Goal: Task Accomplishment & Management: Manage account settings

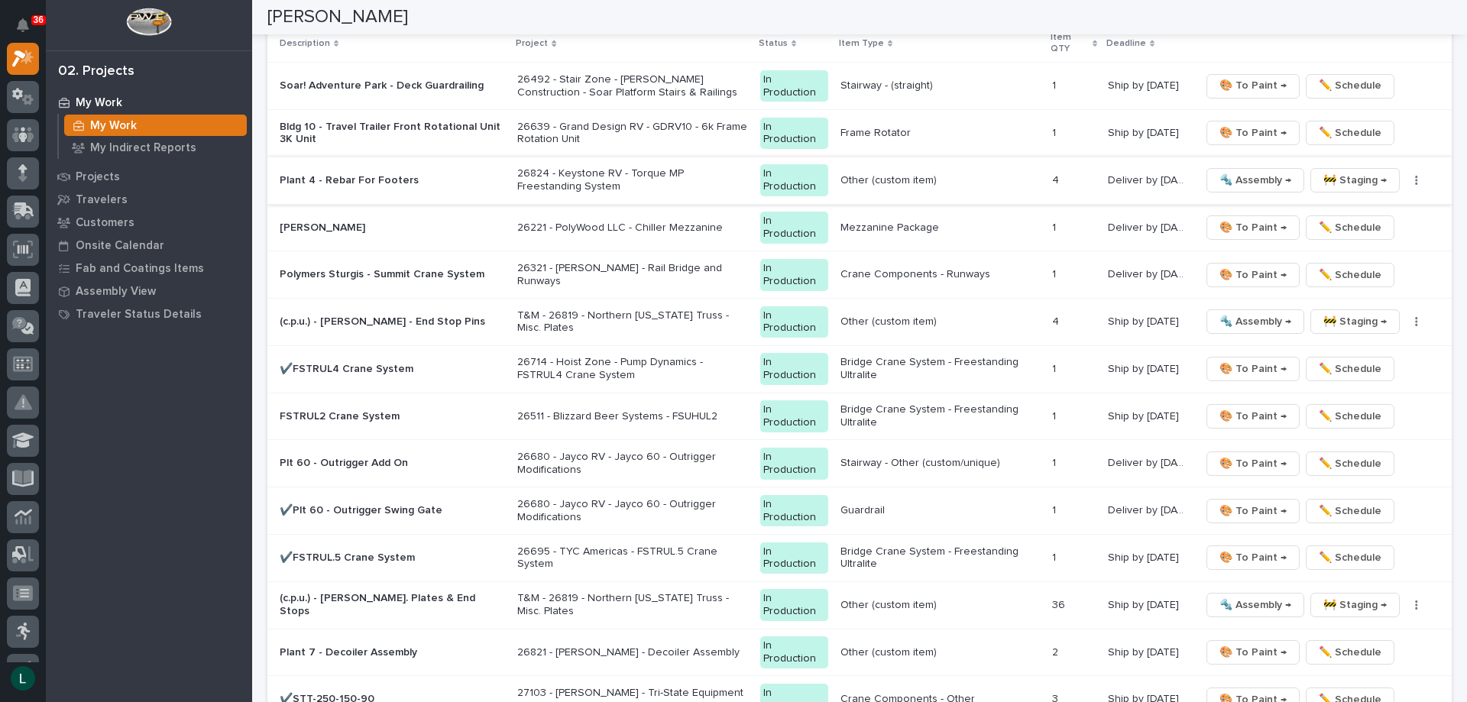
scroll to position [1528, 0]
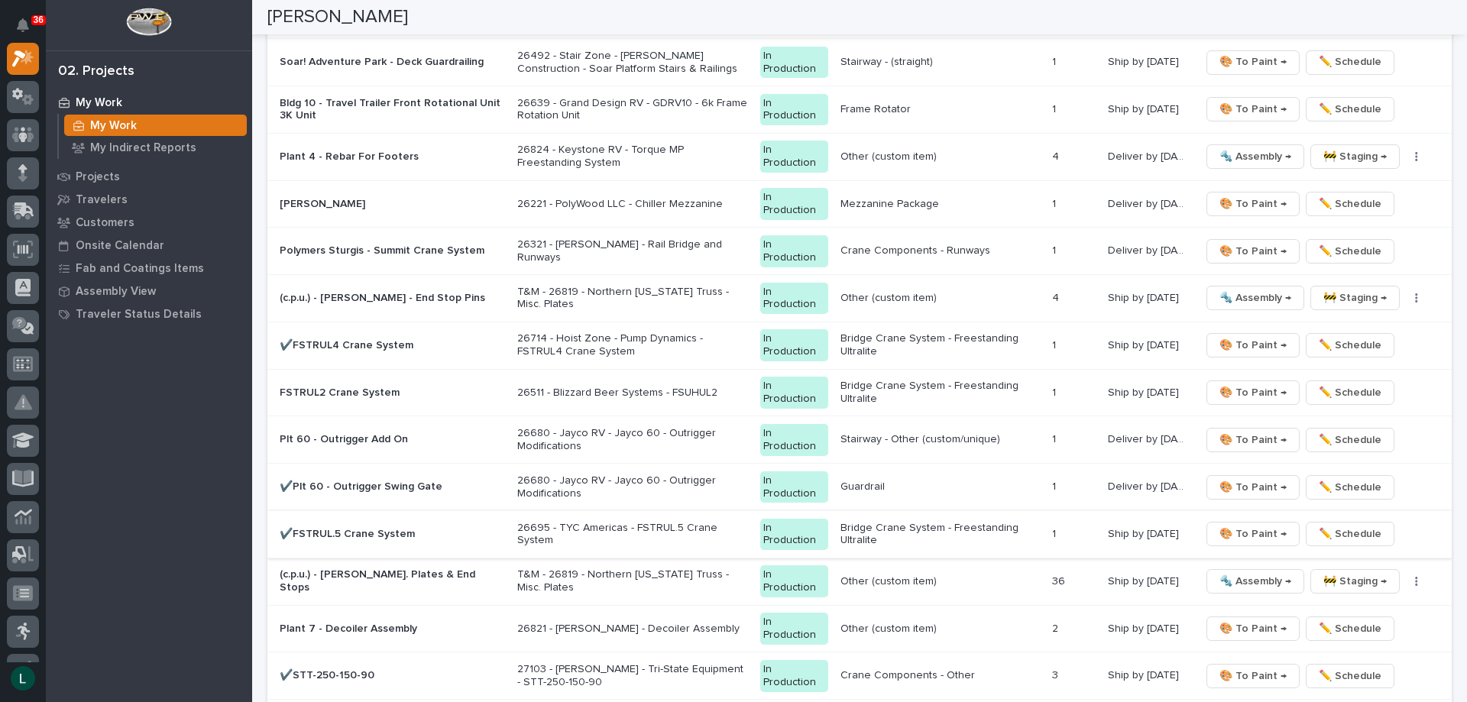
click at [1251, 529] on span "🎨 To Paint →" at bounding box center [1252, 534] width 67 height 18
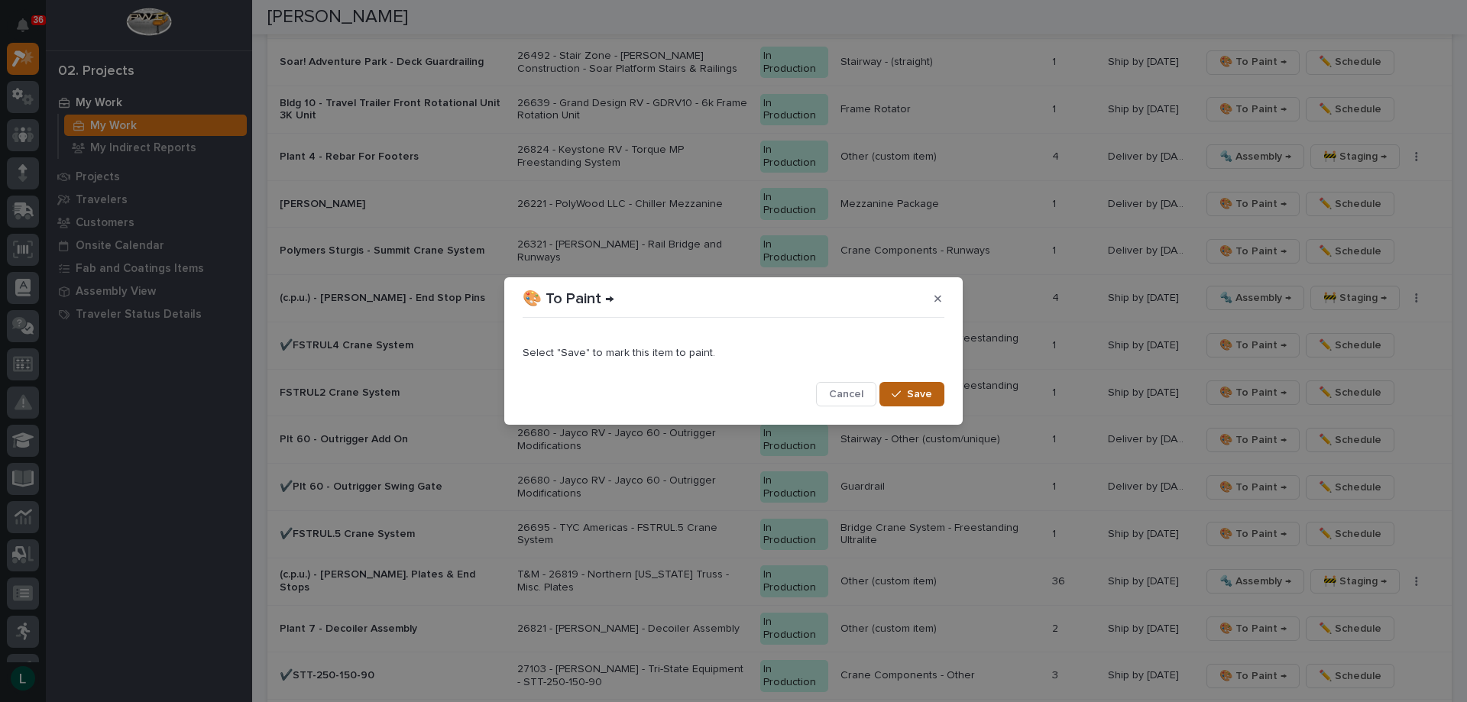
click at [895, 391] on icon "button" at bounding box center [895, 394] width 9 height 11
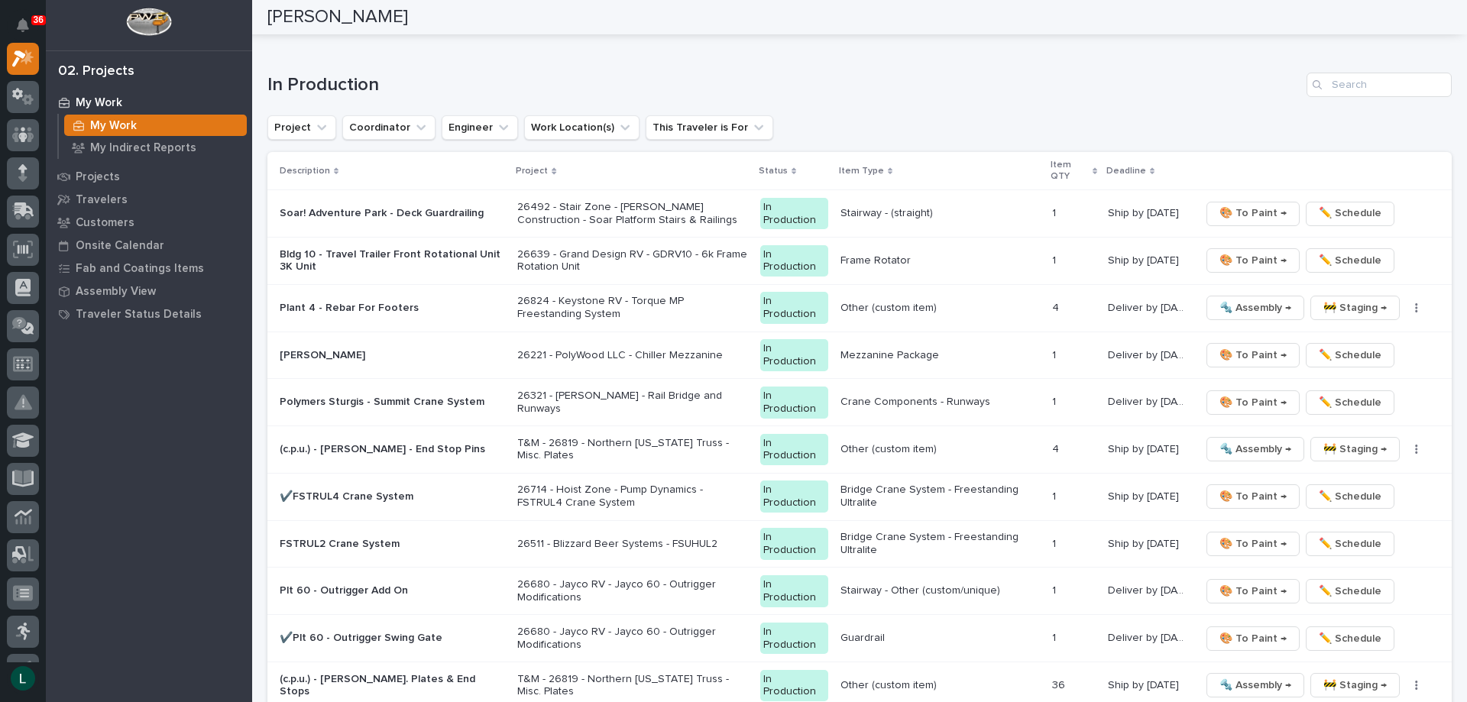
scroll to position [1375, 0]
click at [460, 577] on td "Plt 60 - Outrigger Add On" at bounding box center [389, 592] width 244 height 47
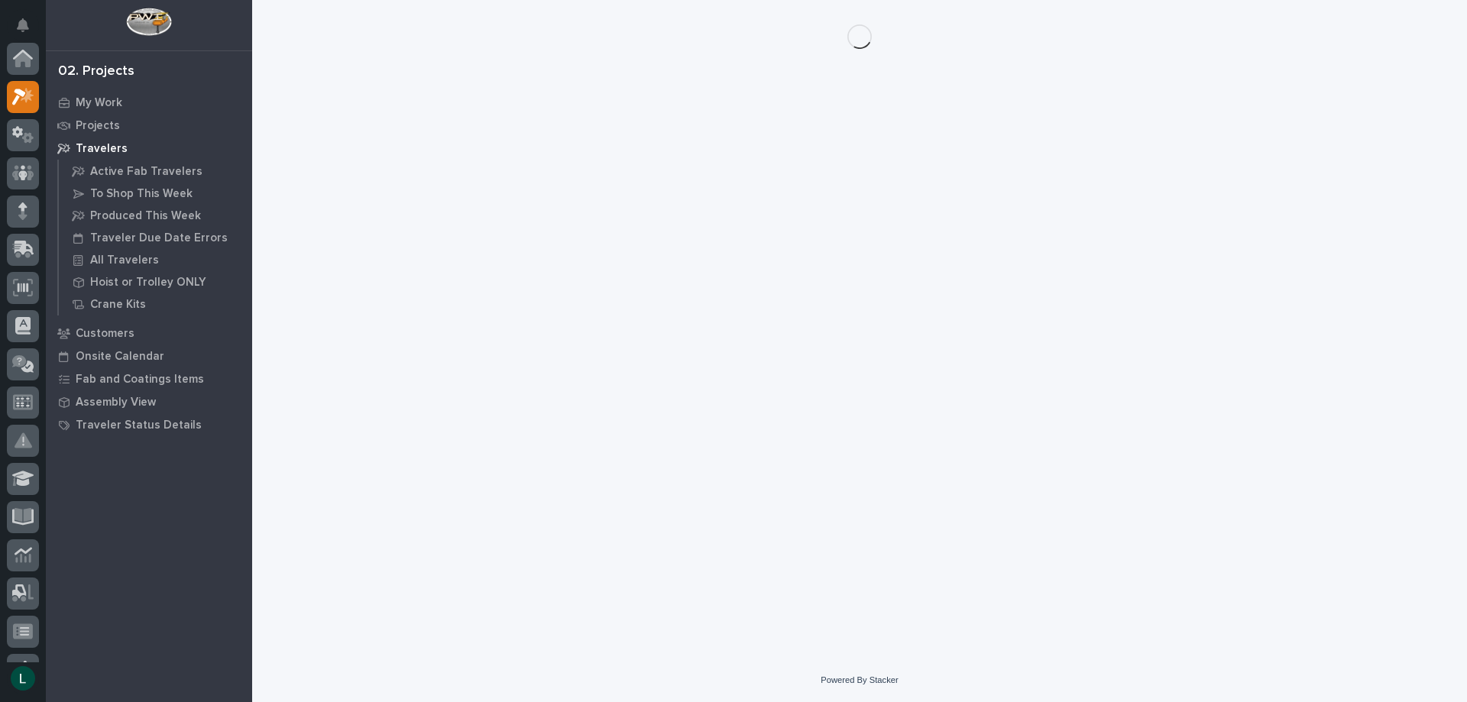
scroll to position [38, 0]
click at [461, 578] on div "Loading... Saving… Loading... Saving…" at bounding box center [859, 310] width 1199 height 620
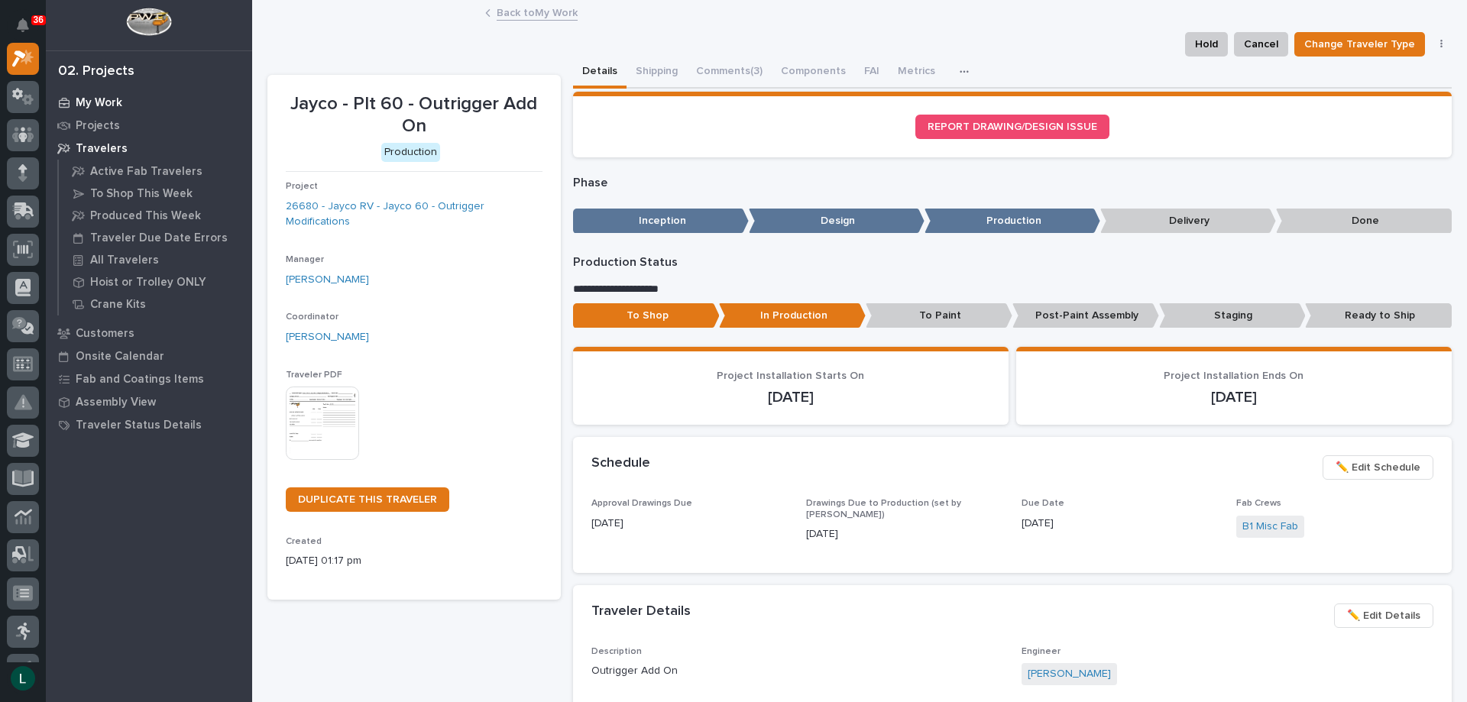
click at [106, 93] on div "My Work" at bounding box center [149, 102] width 199 height 21
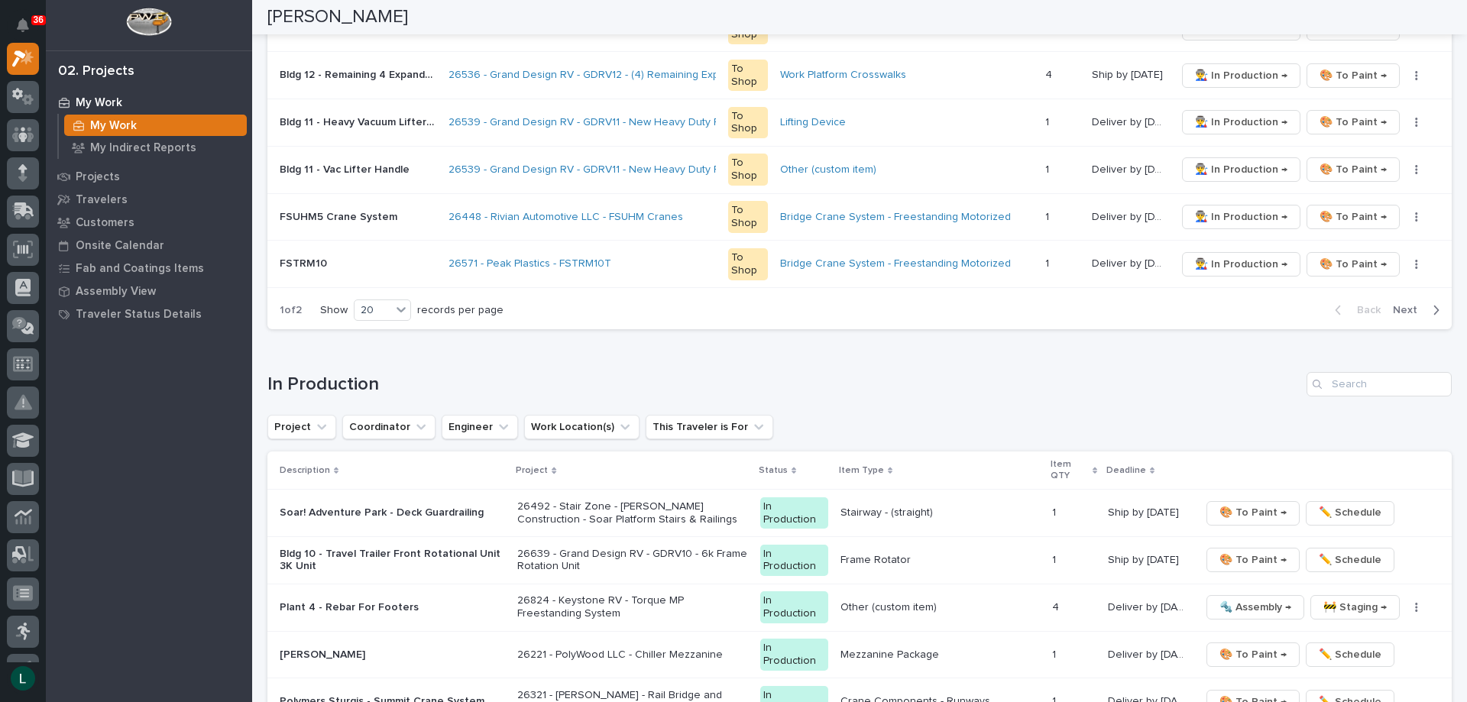
scroll to position [1069, 0]
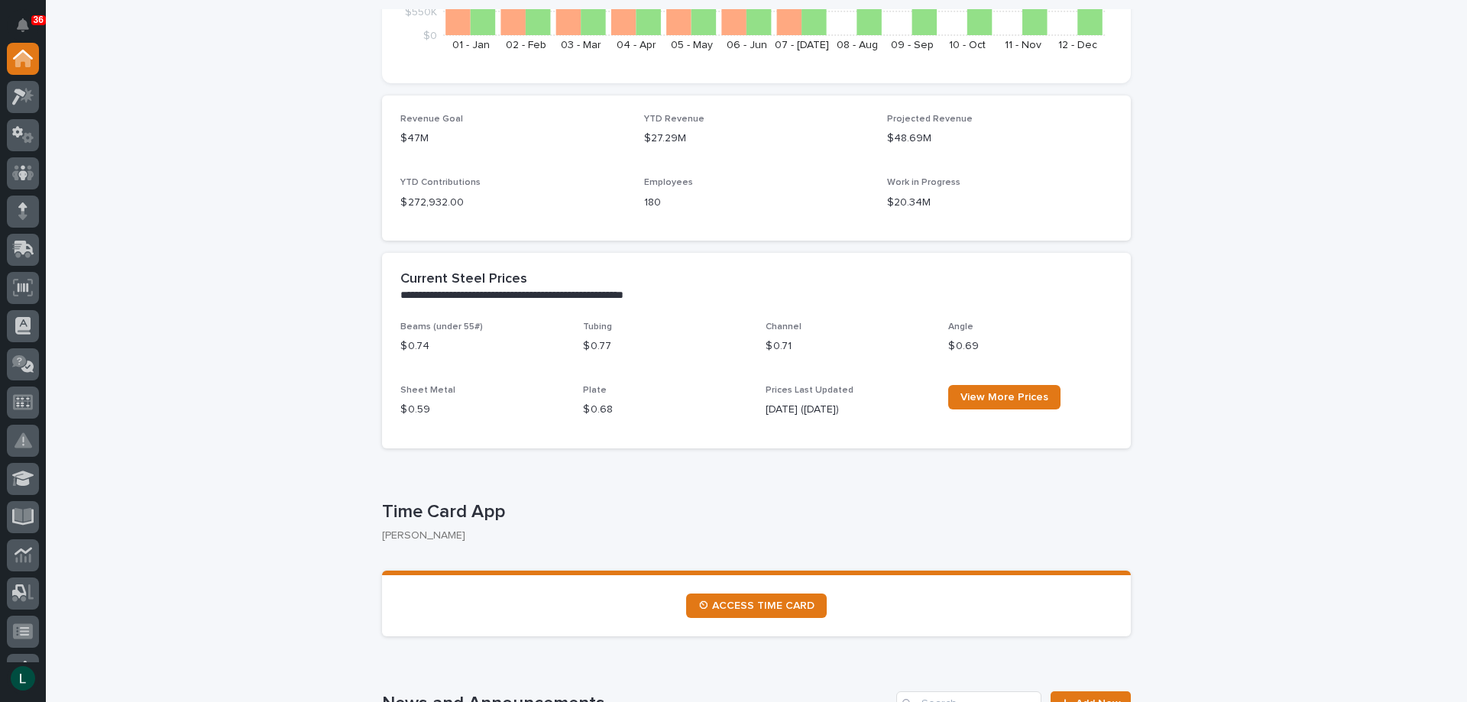
scroll to position [382, 0]
click at [26, 96] on icon at bounding box center [27, 94] width 13 height 15
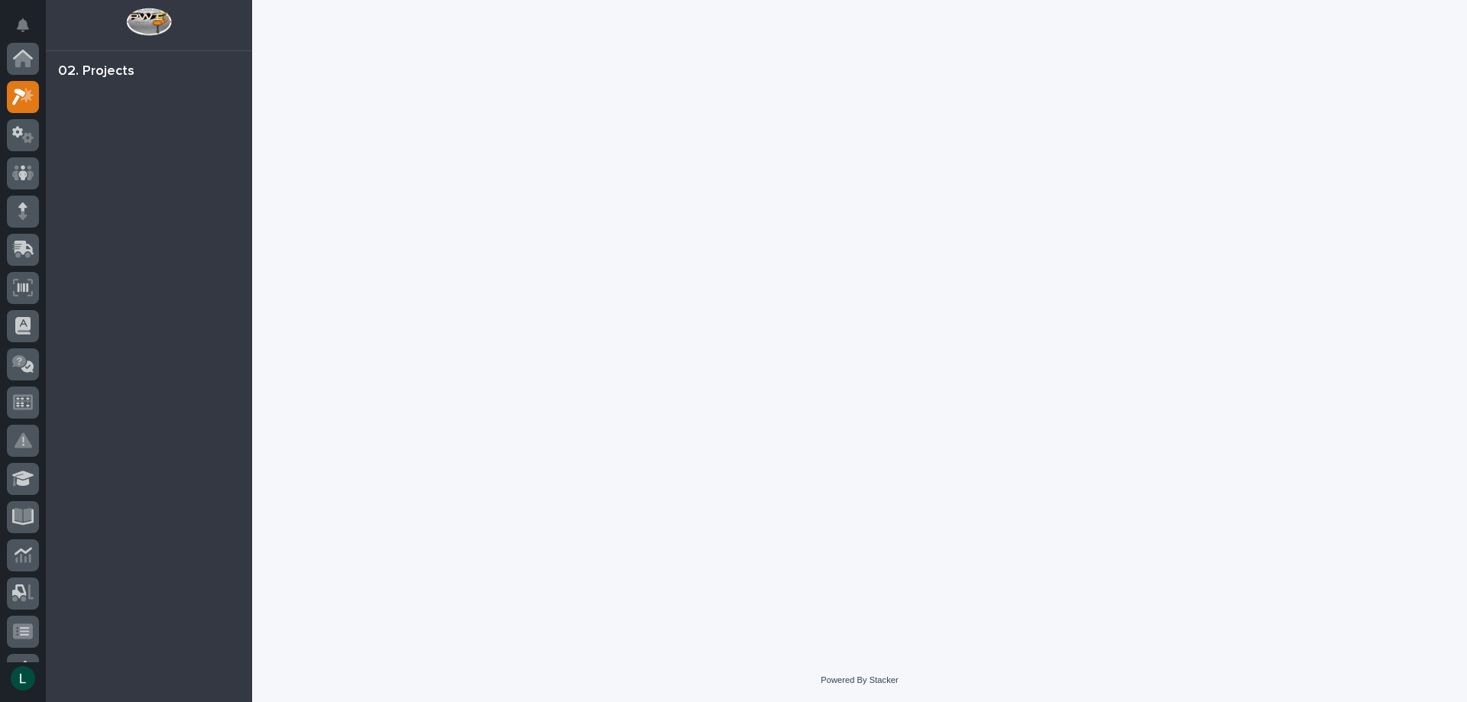
scroll to position [38, 0]
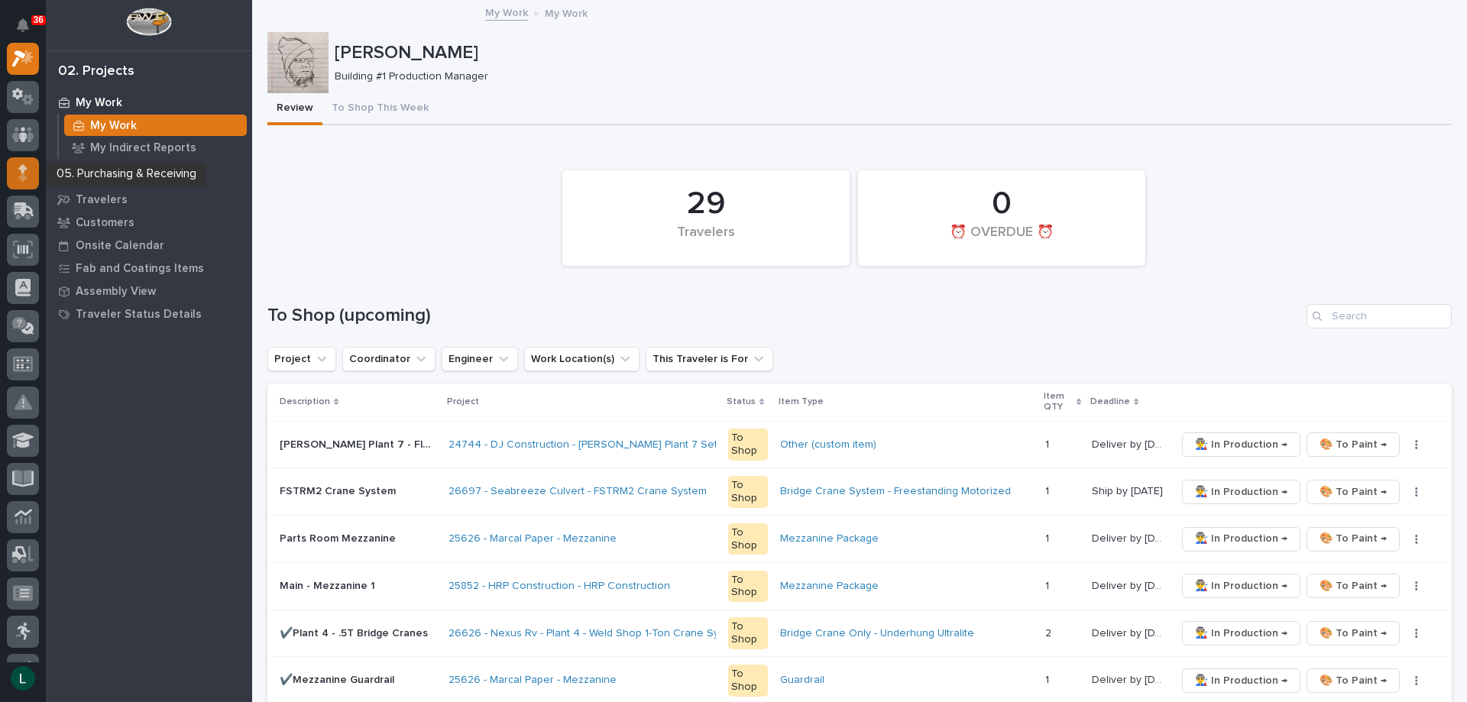
click at [30, 171] on div at bounding box center [23, 173] width 32 height 32
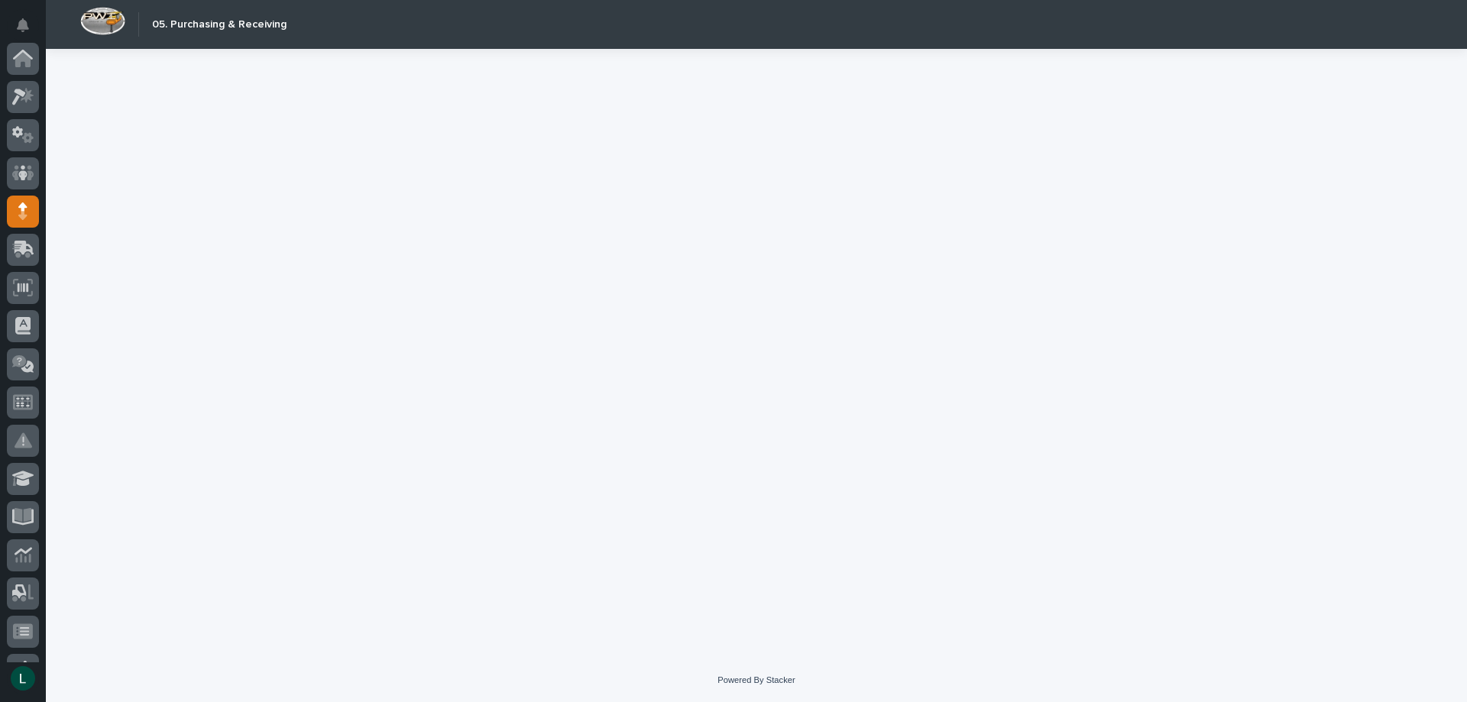
scroll to position [153, 0]
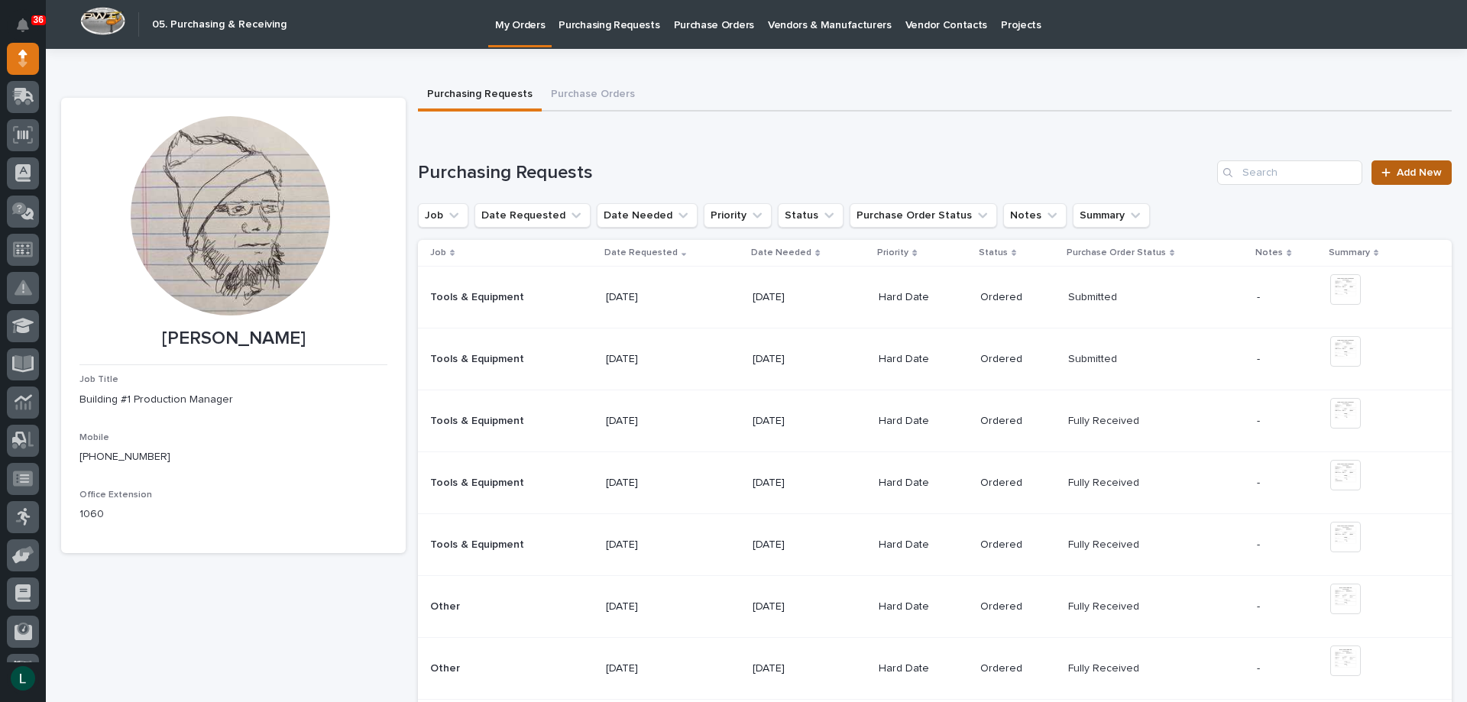
click at [1399, 167] on link "Add New" at bounding box center [1411, 172] width 80 height 24
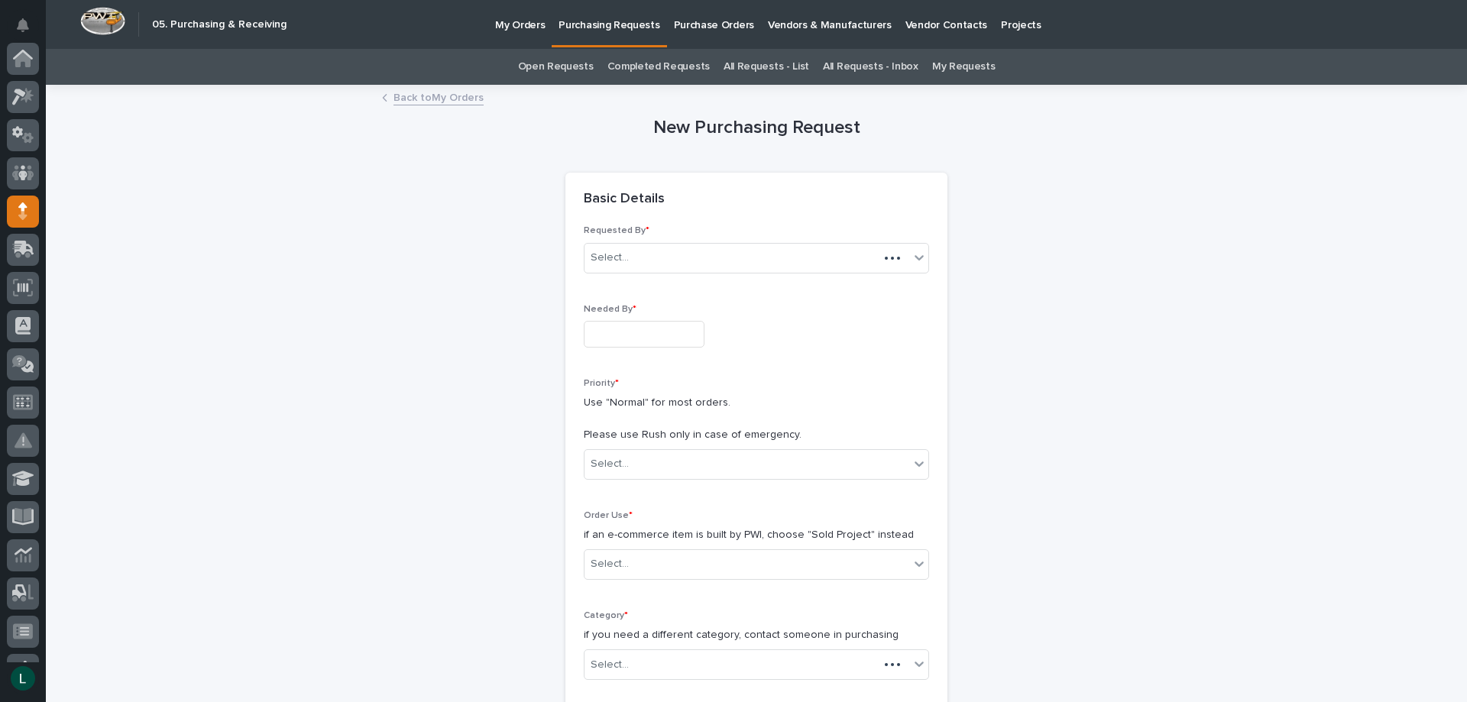
scroll to position [153, 0]
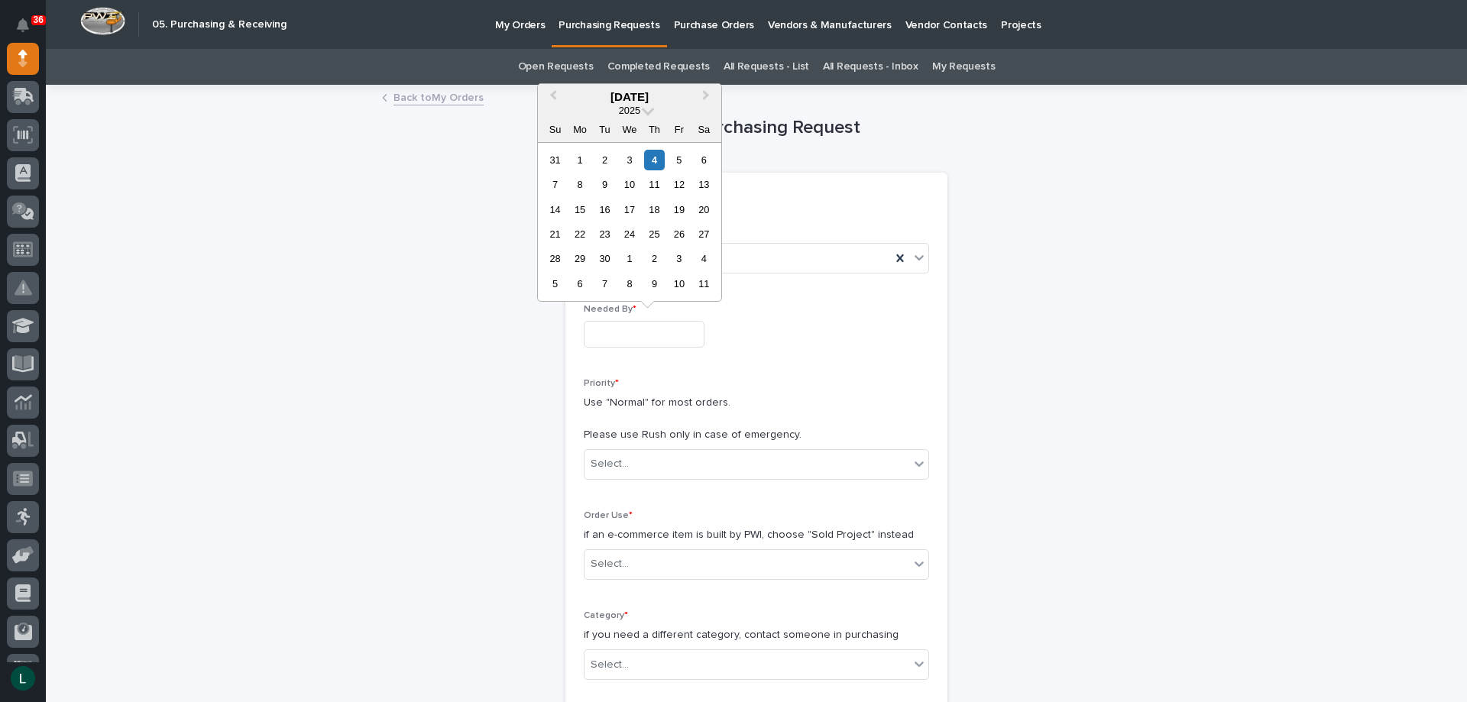
click at [642, 333] on input "text" at bounding box center [644, 334] width 121 height 27
click at [581, 184] on div "8" at bounding box center [579, 184] width 21 height 21
type input "**********"
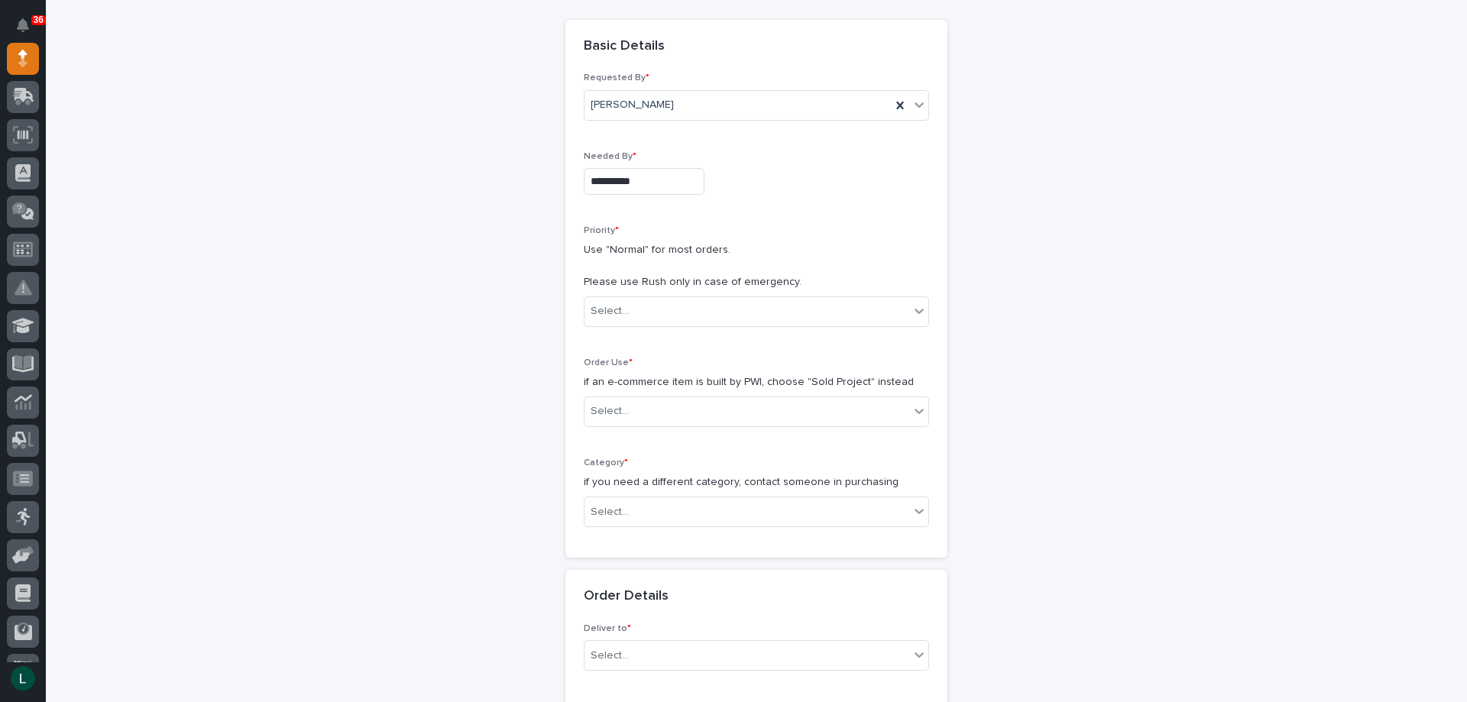
click at [718, 294] on div "Priority * Use "Normal" for most orders. Please use Rush only in case of emerge…" at bounding box center [756, 282] width 345 height 114
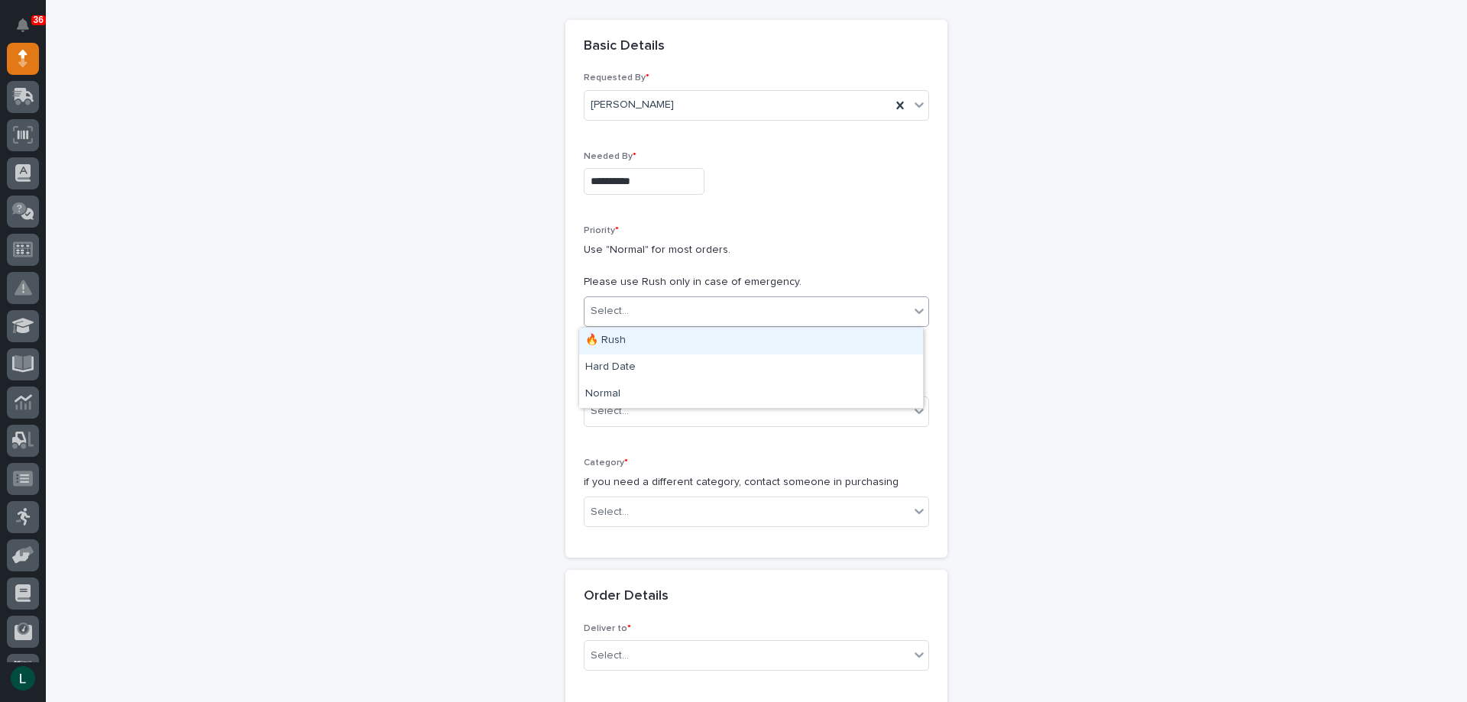
click at [721, 299] on div "Select..." at bounding box center [746, 311] width 325 height 25
click at [702, 361] on div "Hard Date" at bounding box center [751, 367] width 344 height 27
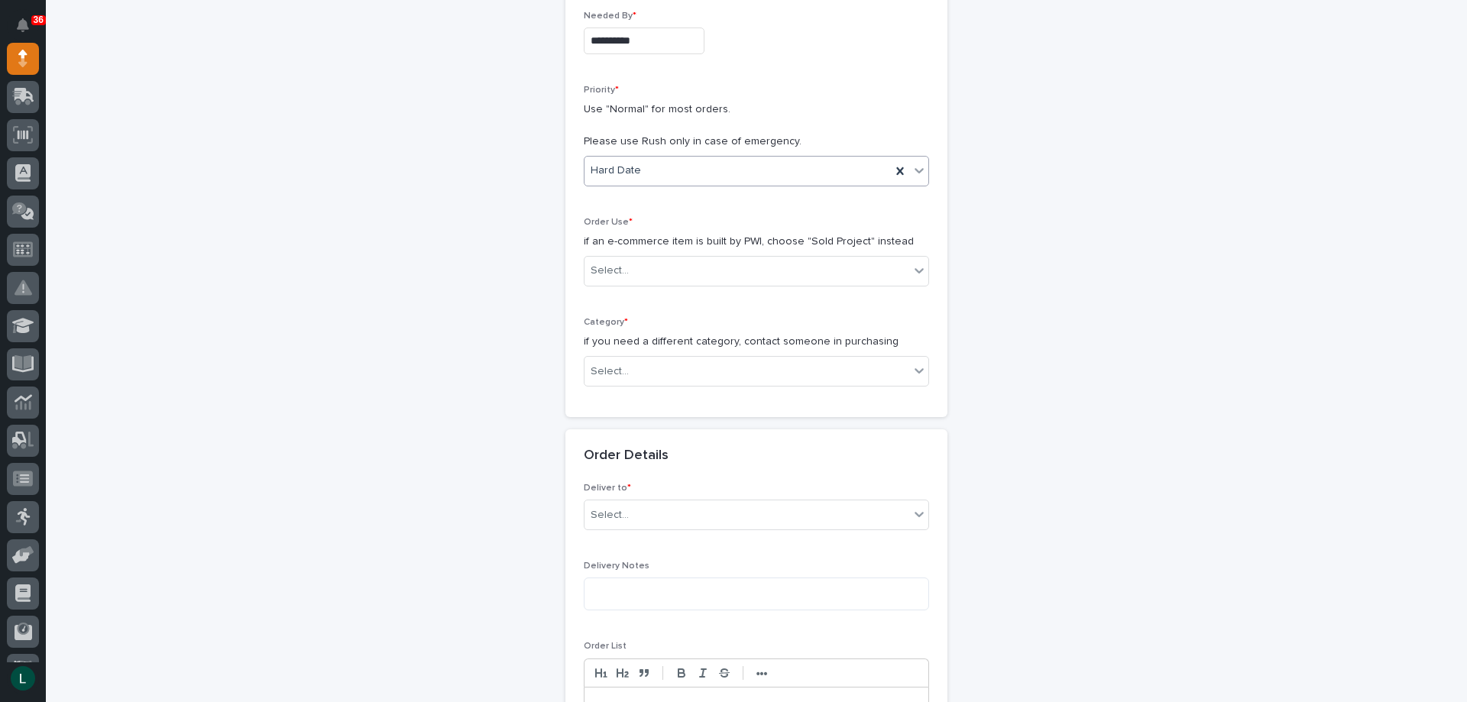
scroll to position [306, 0]
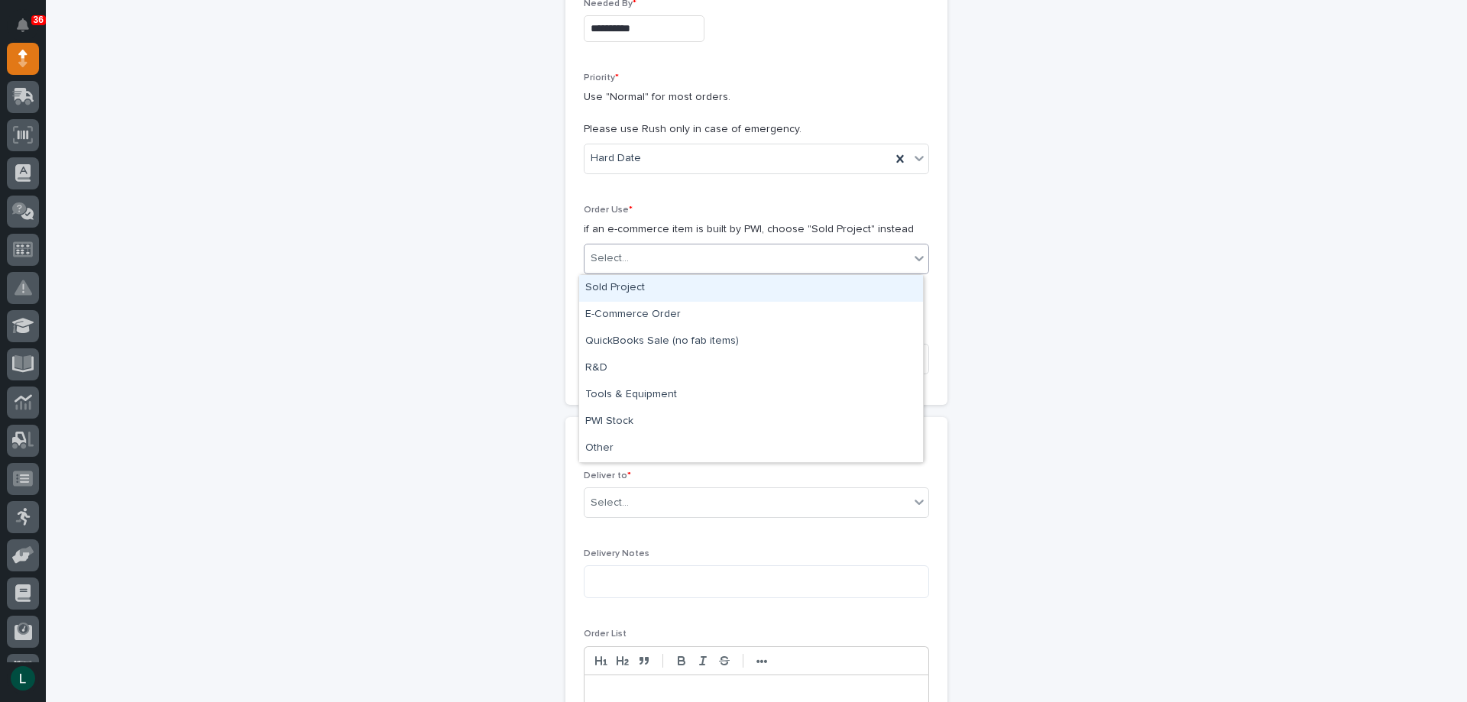
click at [690, 248] on div "Select..." at bounding box center [746, 258] width 325 height 25
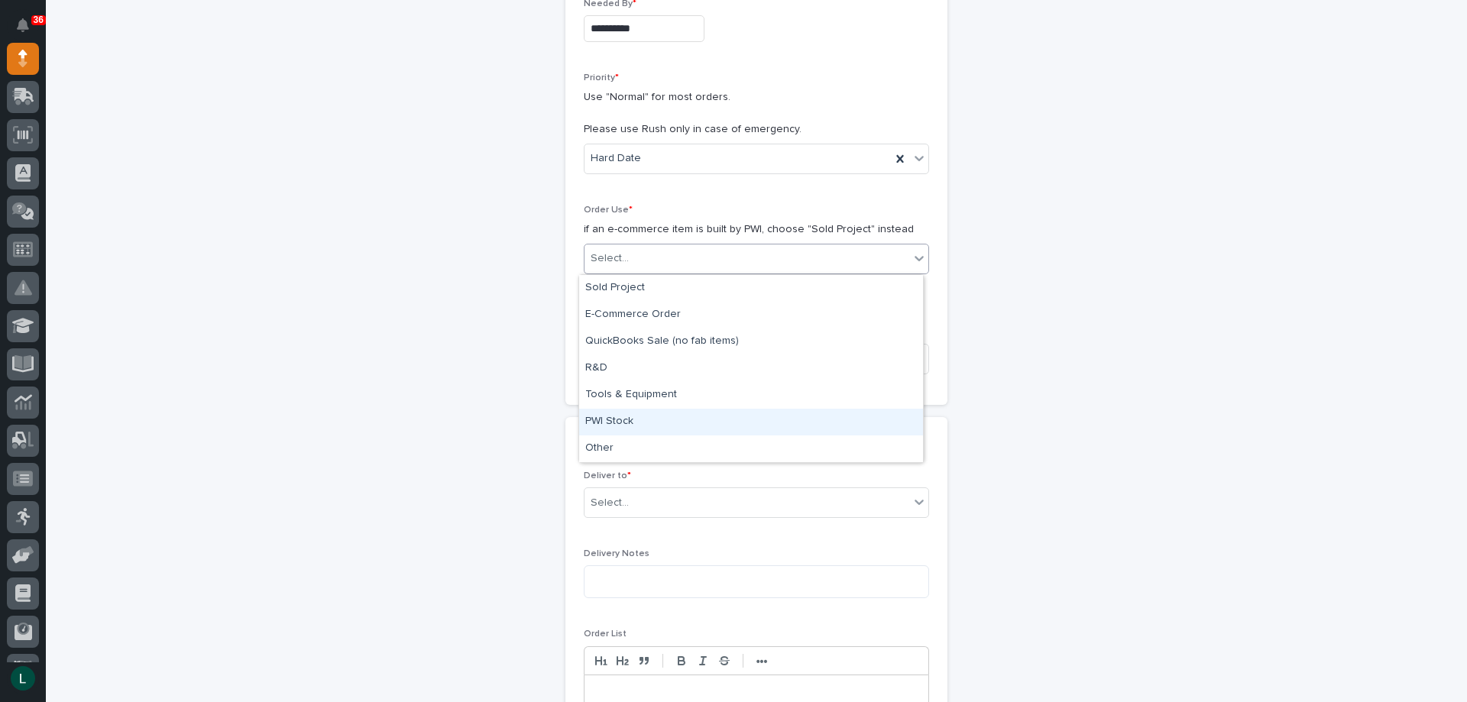
click at [719, 417] on div "PWI Stock" at bounding box center [751, 422] width 344 height 27
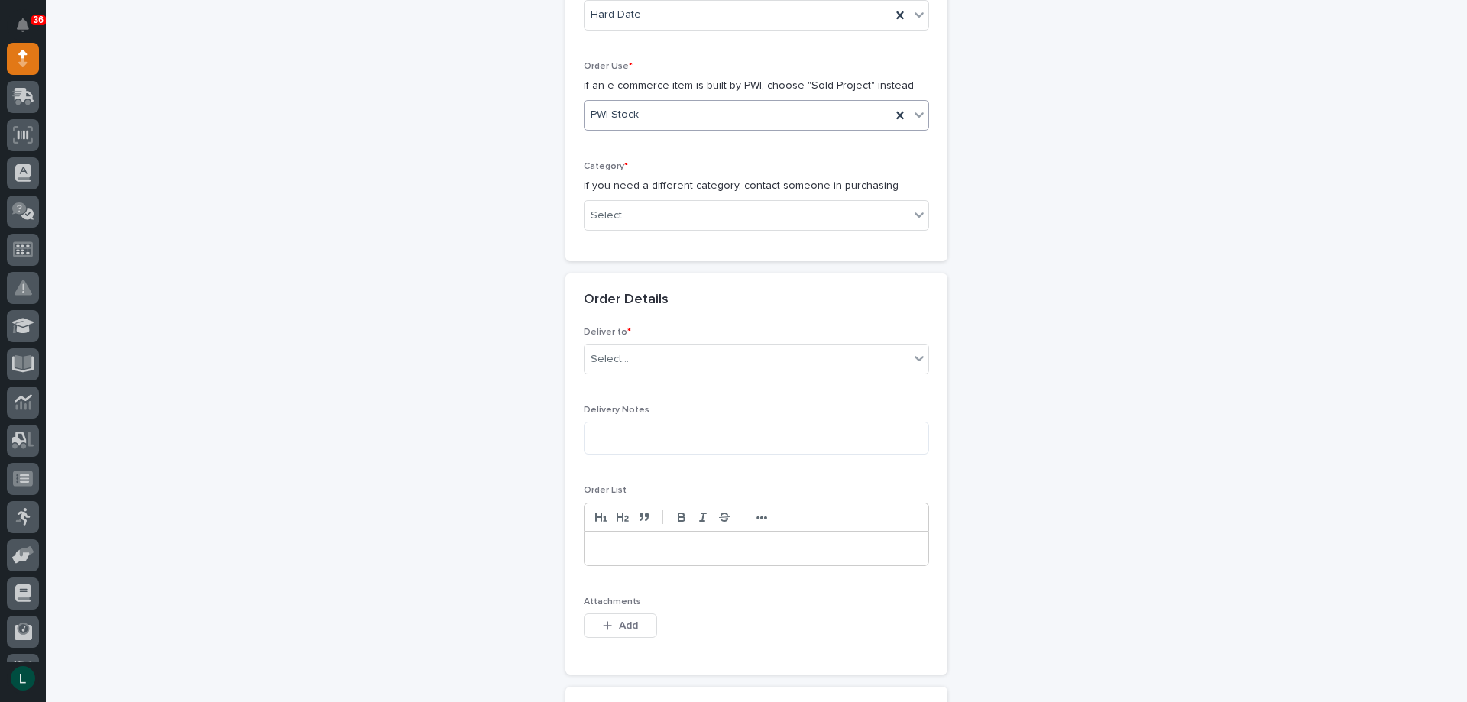
scroll to position [458, 0]
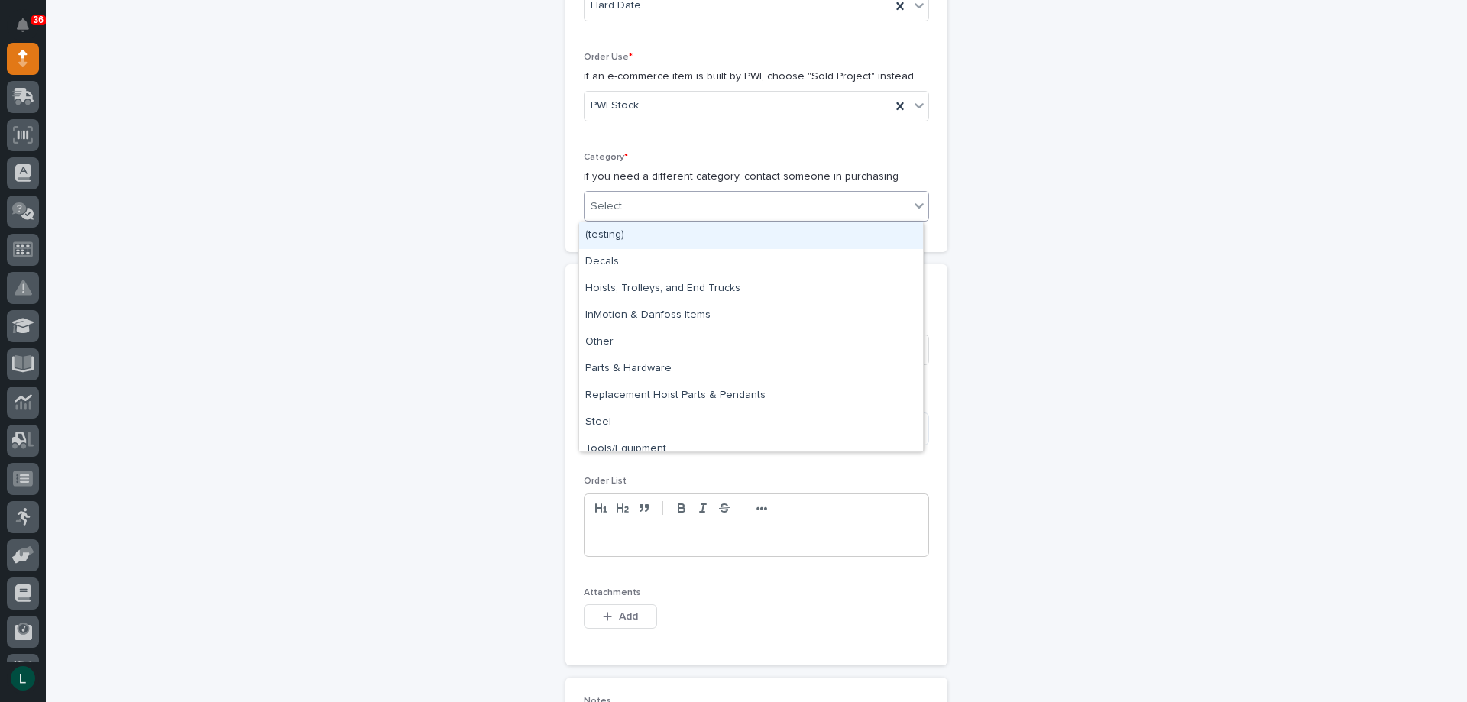
click at [690, 194] on div "Select..." at bounding box center [746, 206] width 325 height 25
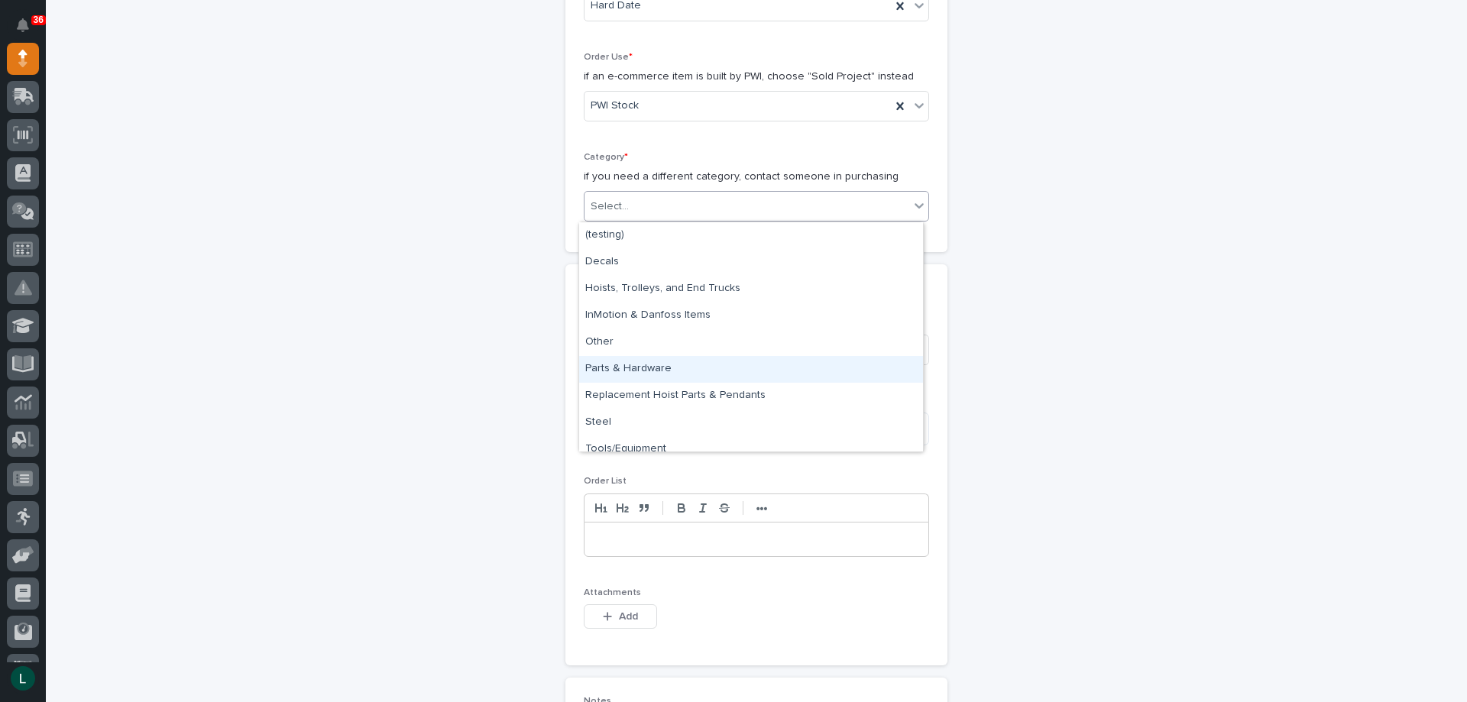
click at [652, 364] on div "Parts & Hardware" at bounding box center [751, 369] width 344 height 27
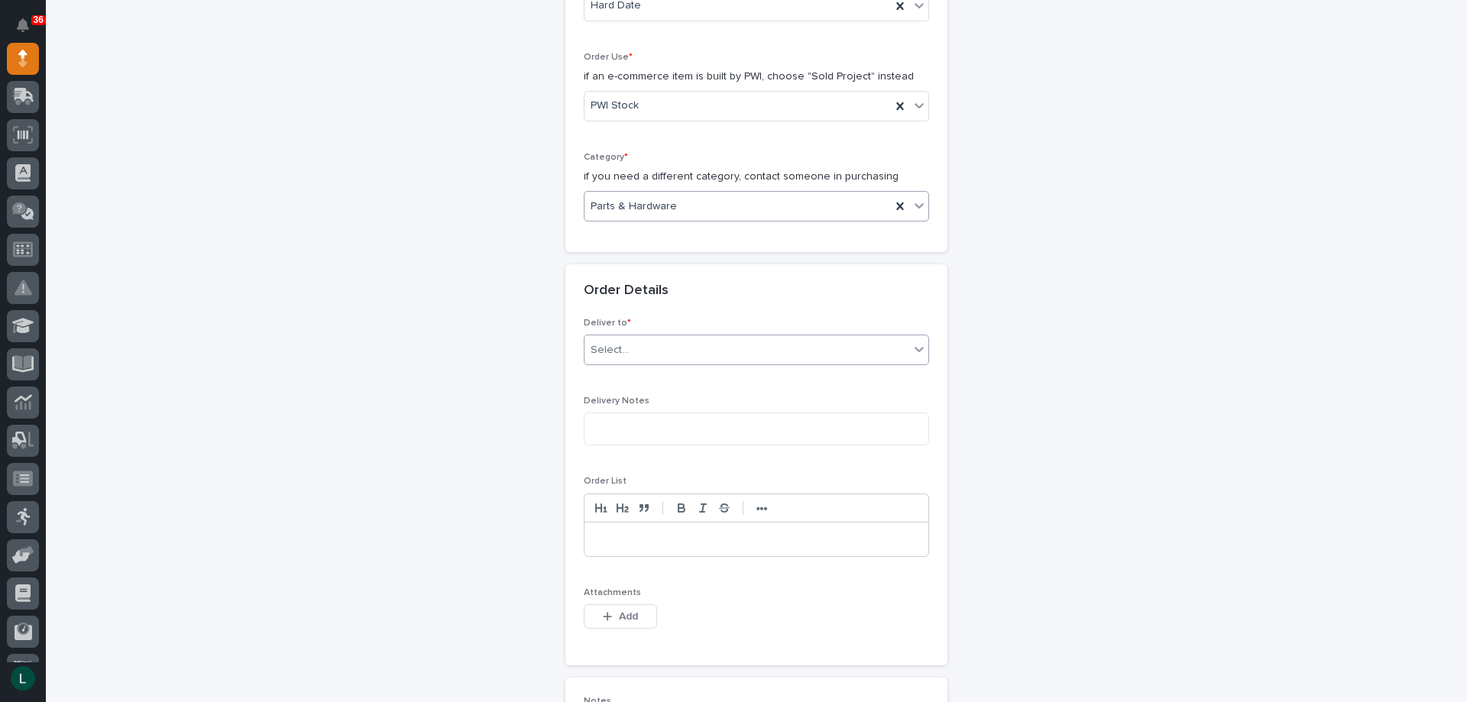
click at [685, 340] on div "Select..." at bounding box center [746, 350] width 325 height 25
click at [693, 370] on div "PWI" at bounding box center [751, 379] width 344 height 27
click at [698, 432] on textarea at bounding box center [756, 429] width 345 height 33
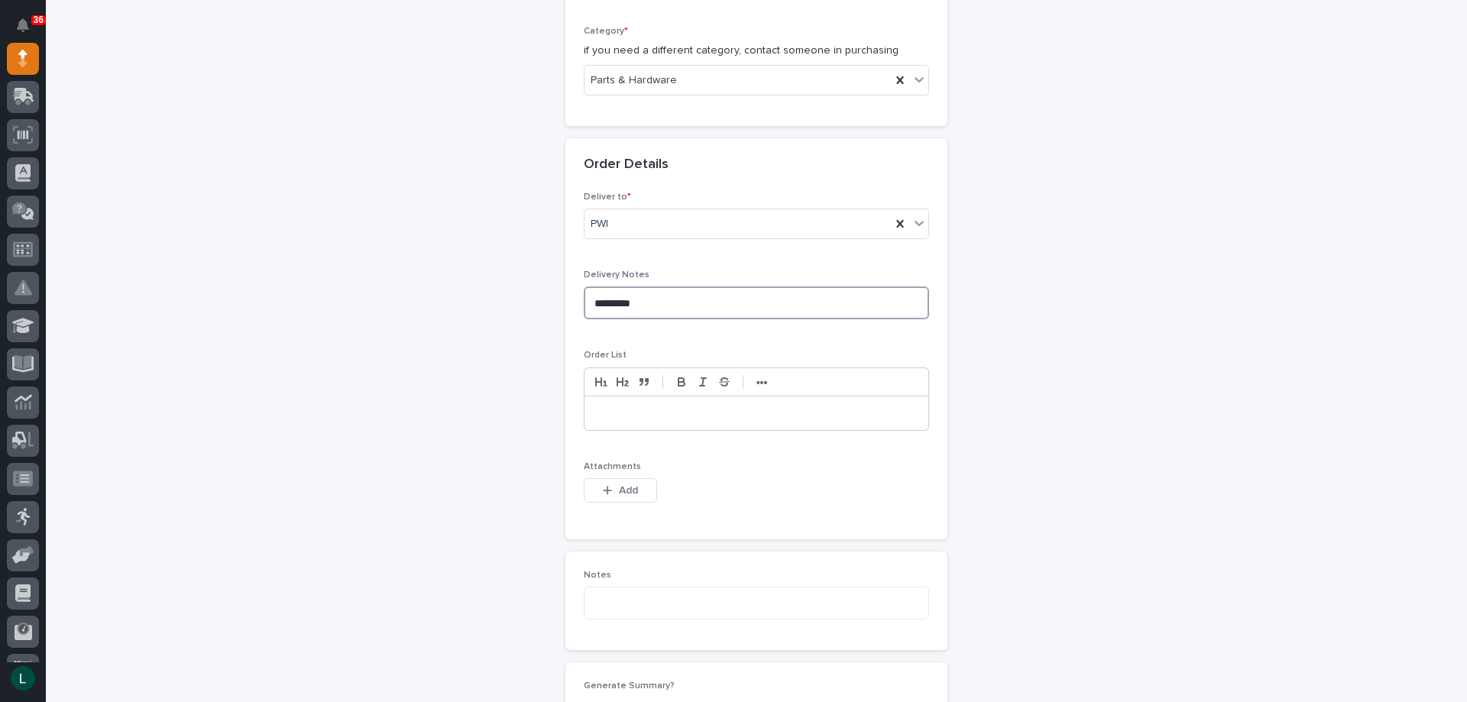
scroll to position [611, 0]
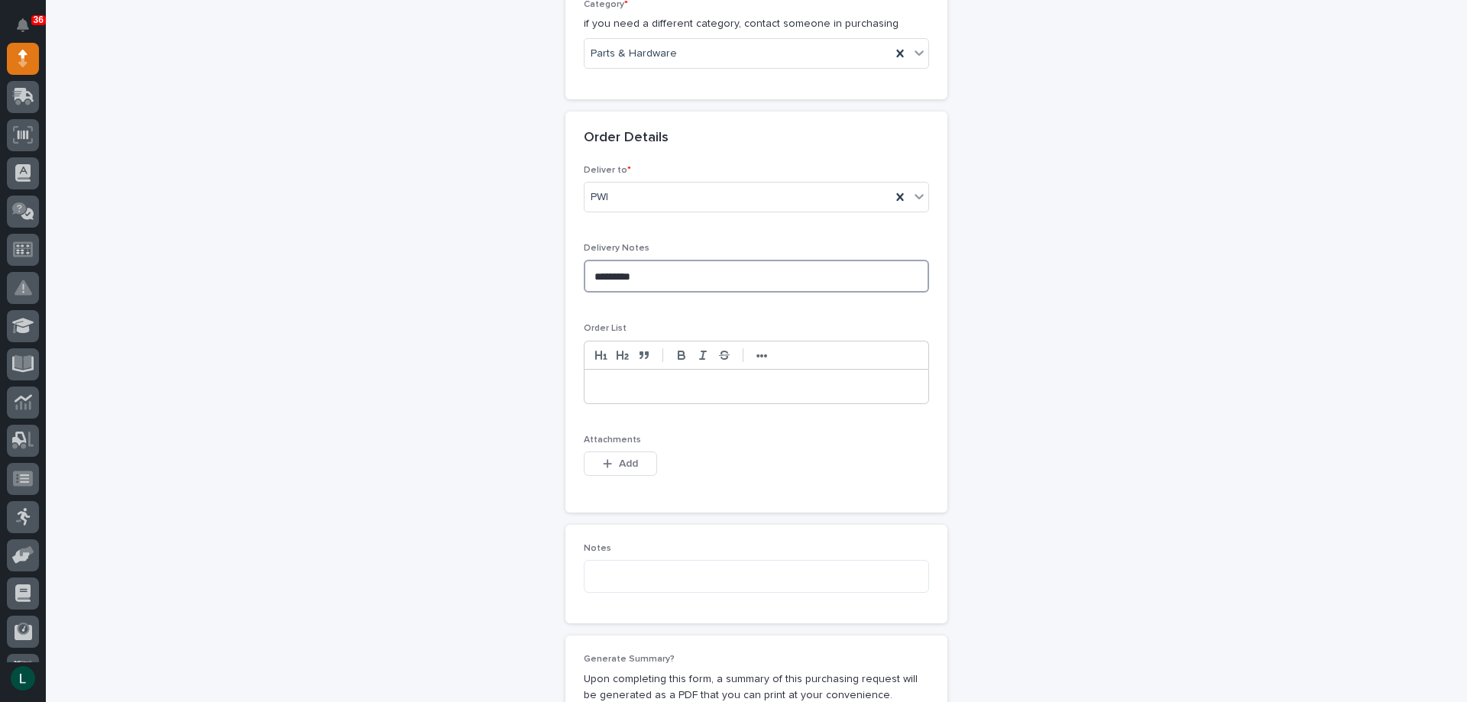
type textarea "*********"
click at [637, 387] on p at bounding box center [756, 386] width 321 height 15
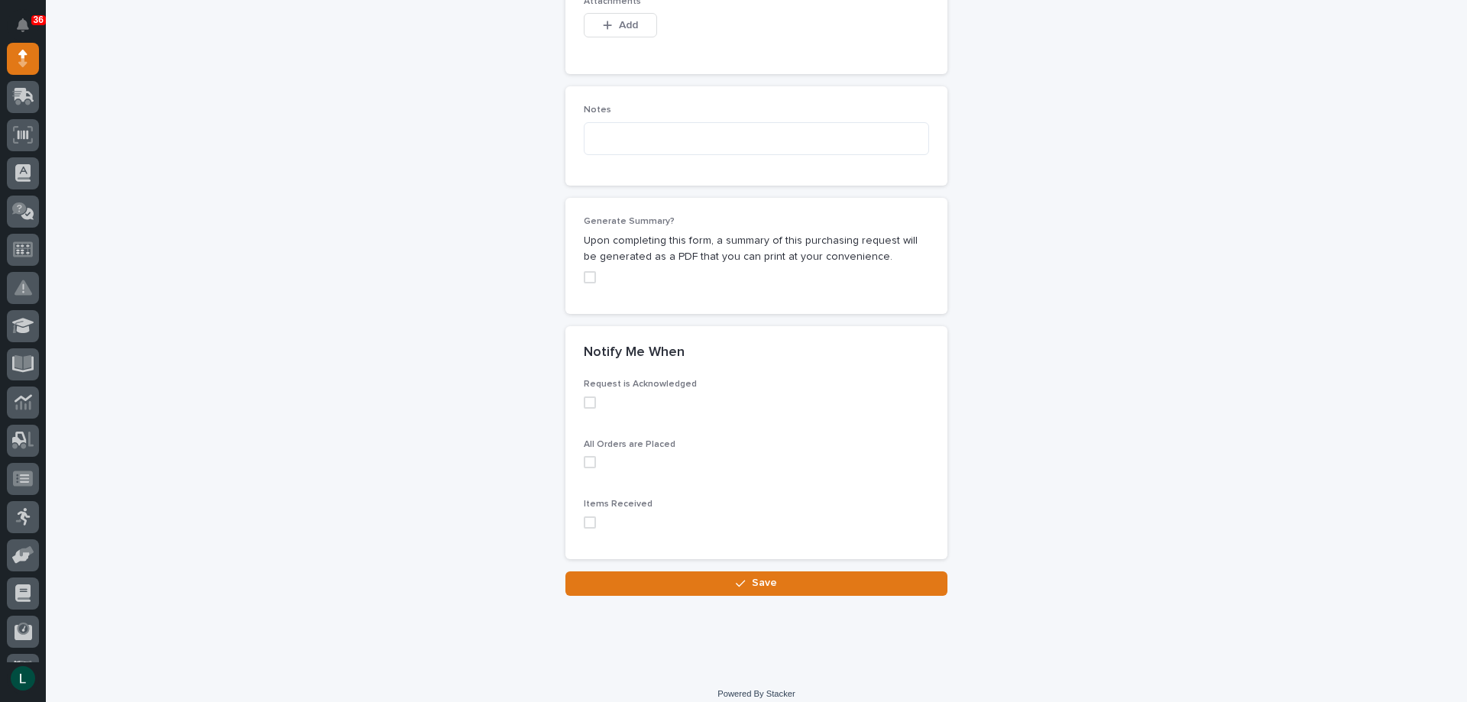
scroll to position [1169, 0]
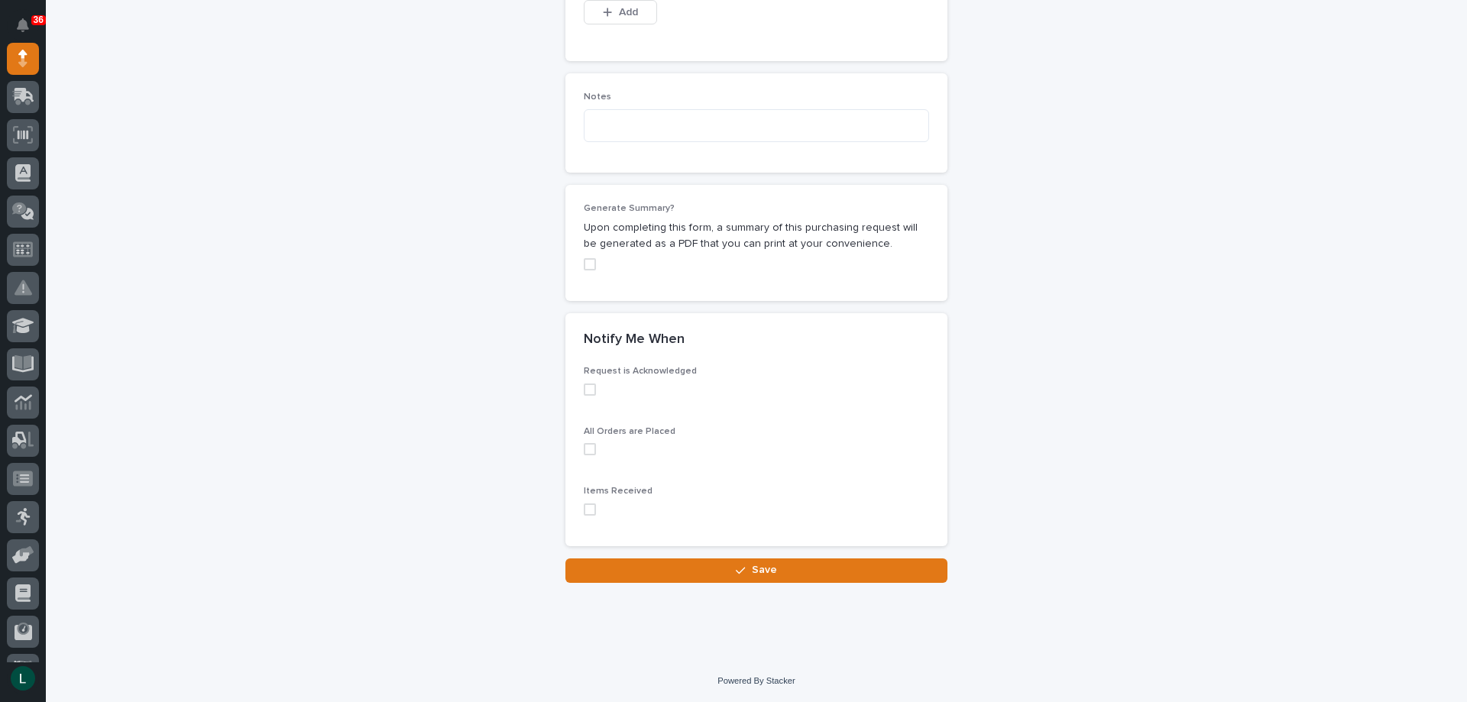
click at [584, 390] on span at bounding box center [590, 389] width 12 height 12
click at [584, 448] on span at bounding box center [590, 449] width 12 height 12
click at [584, 508] on span at bounding box center [590, 509] width 12 height 12
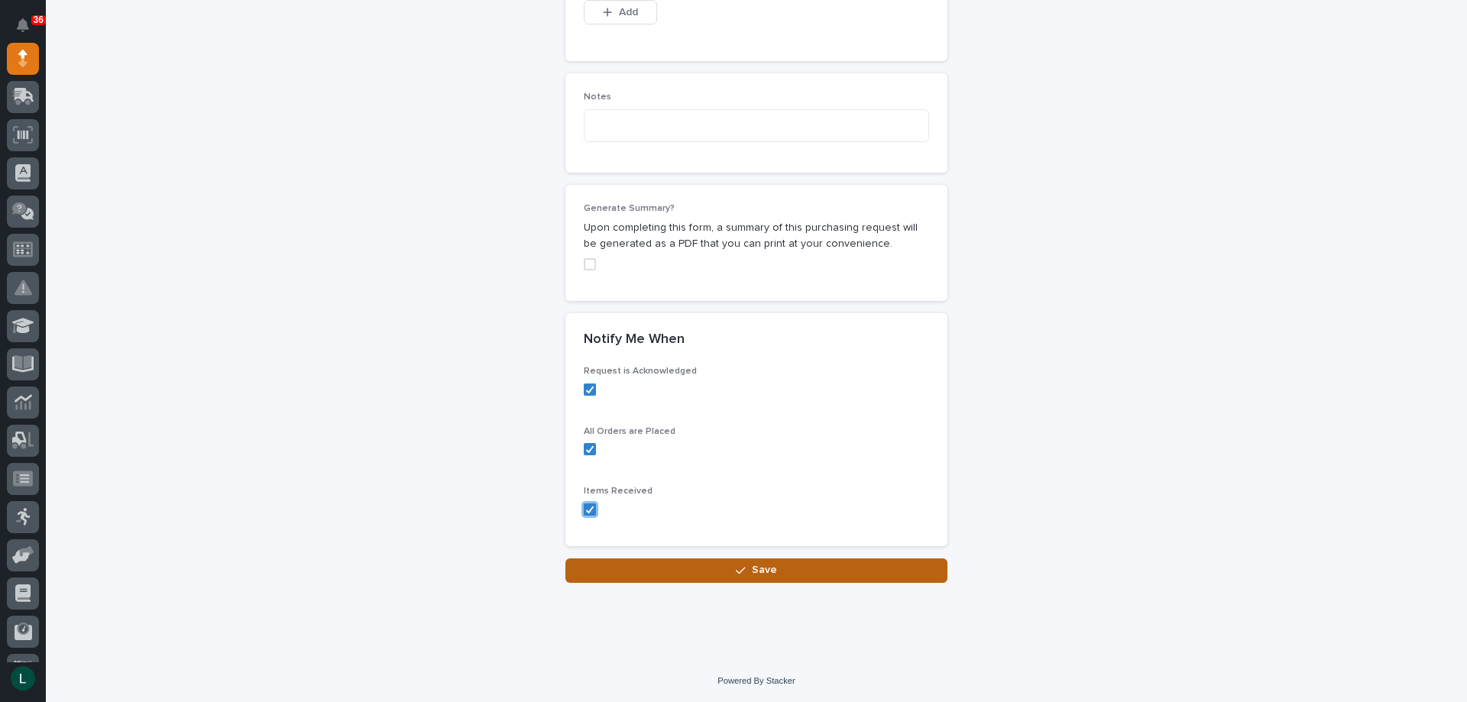
click at [752, 564] on span "Save" at bounding box center [764, 570] width 25 height 14
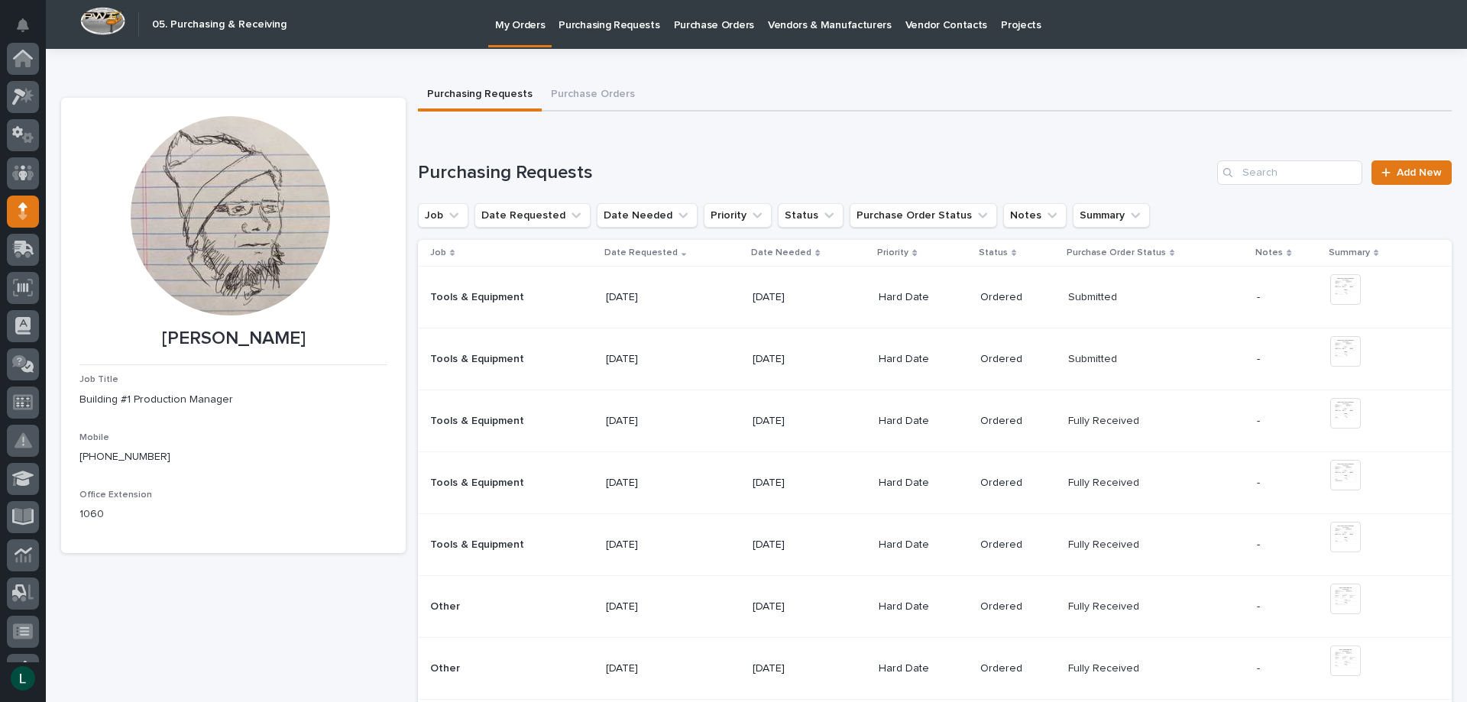
scroll to position [153, 0]
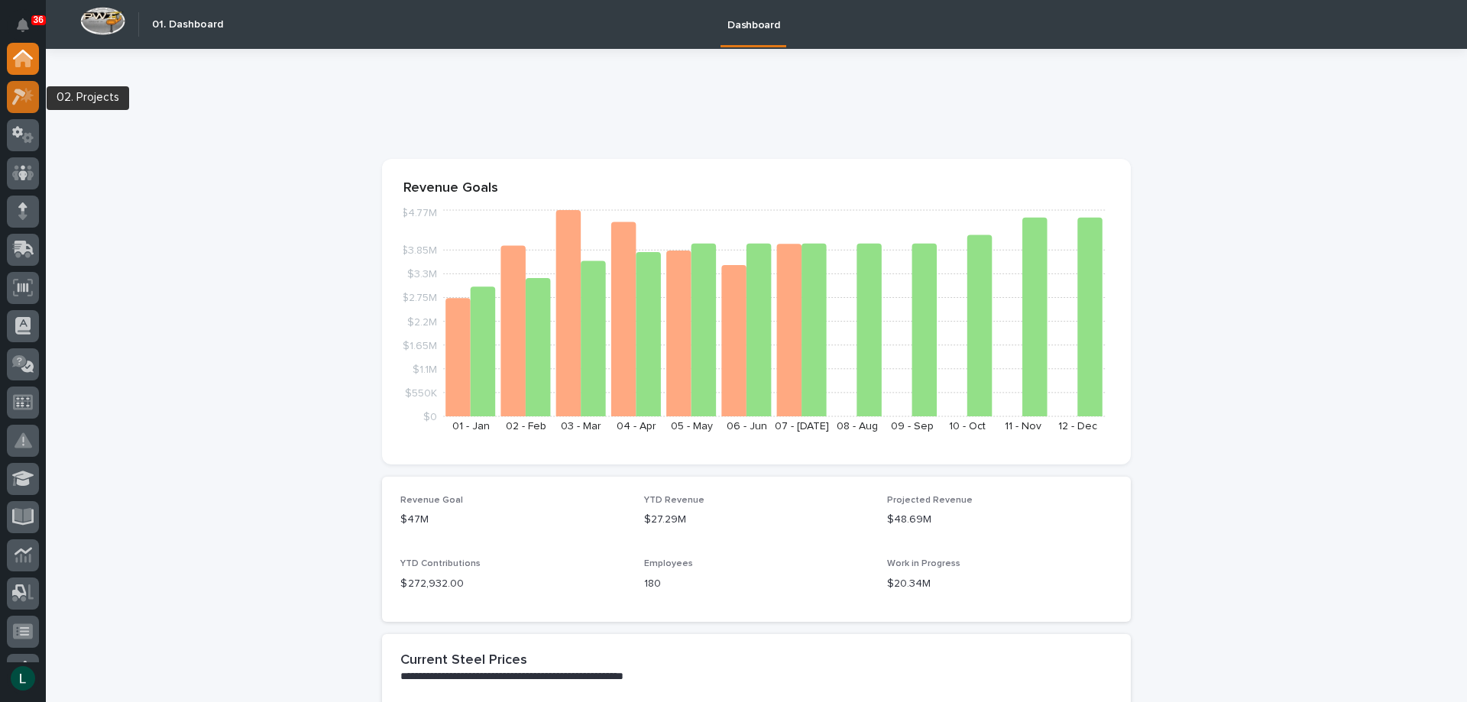
click at [28, 91] on icon at bounding box center [27, 94] width 13 height 15
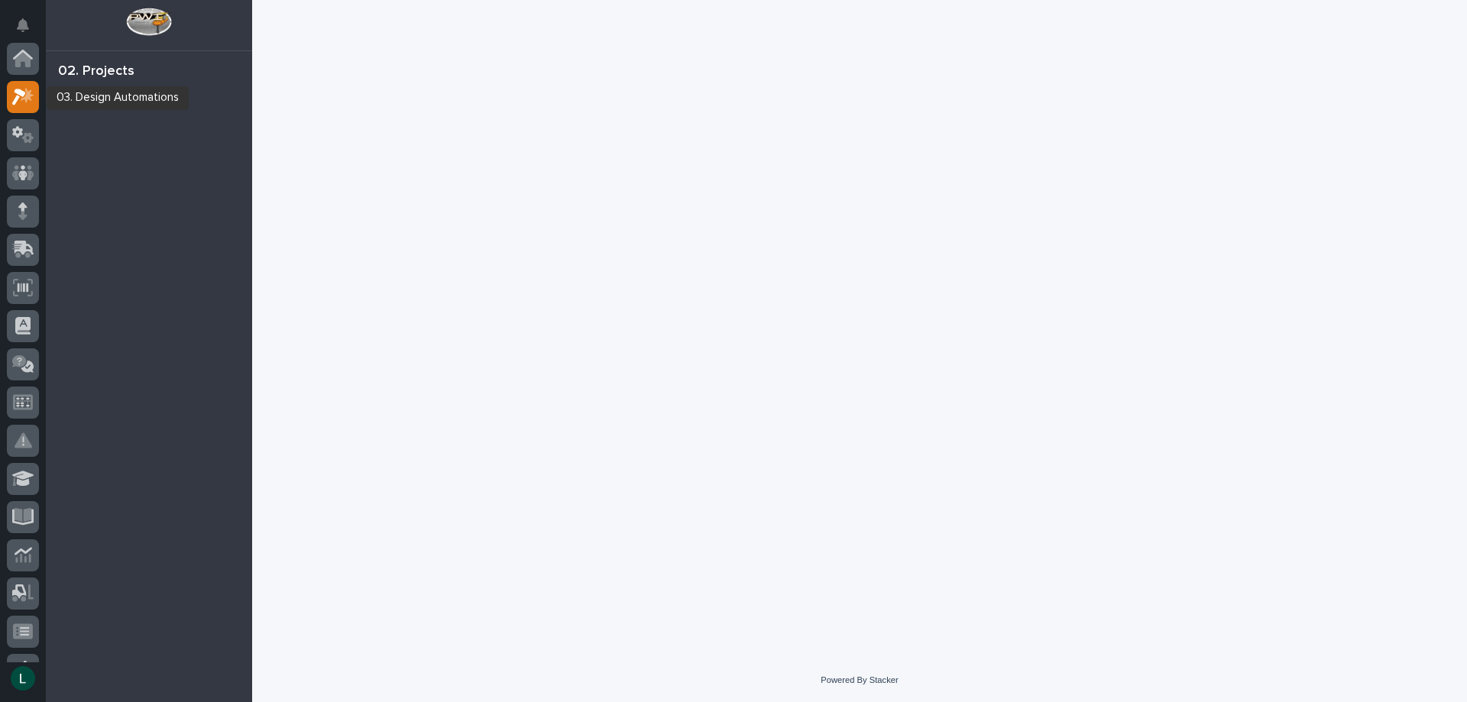
scroll to position [38, 0]
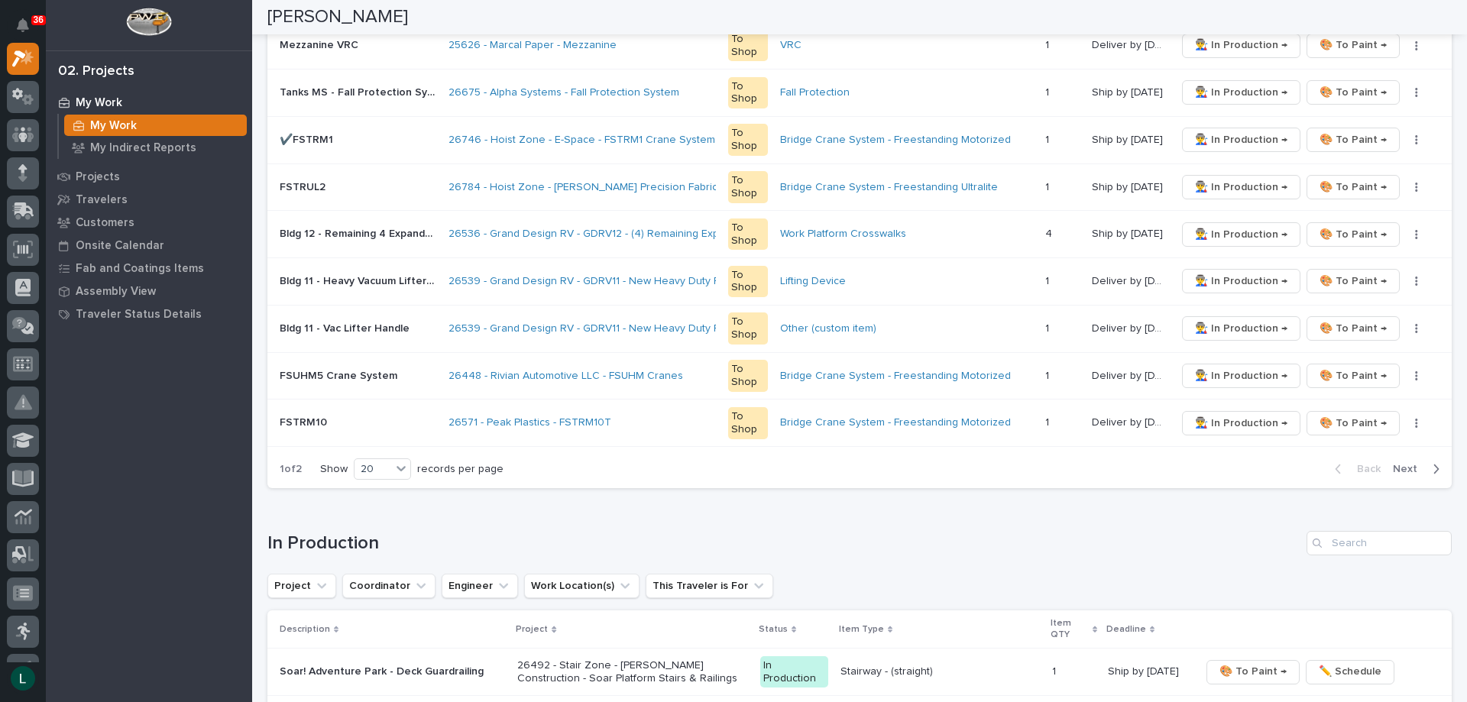
scroll to position [1069, 0]
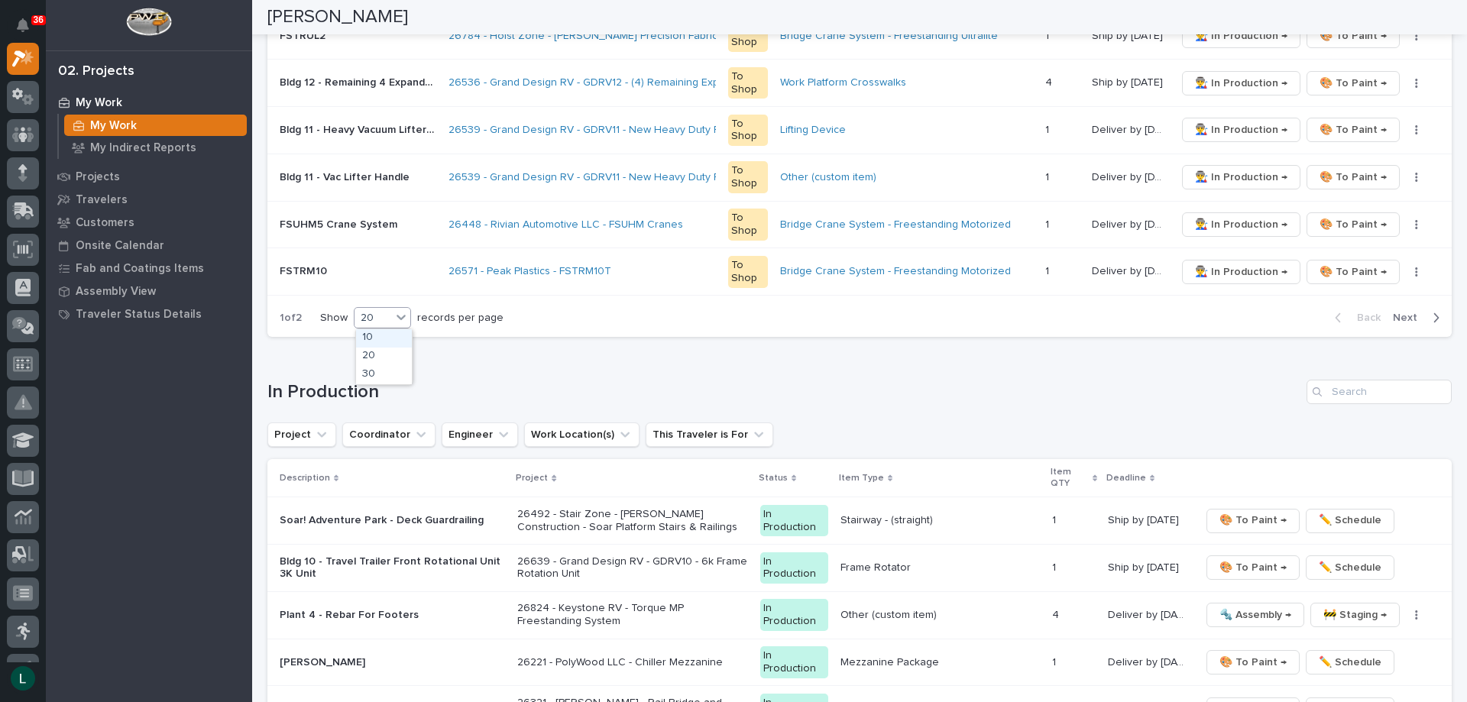
click at [369, 313] on div "20" at bounding box center [372, 318] width 37 height 16
click at [389, 370] on div "30" at bounding box center [384, 375] width 56 height 18
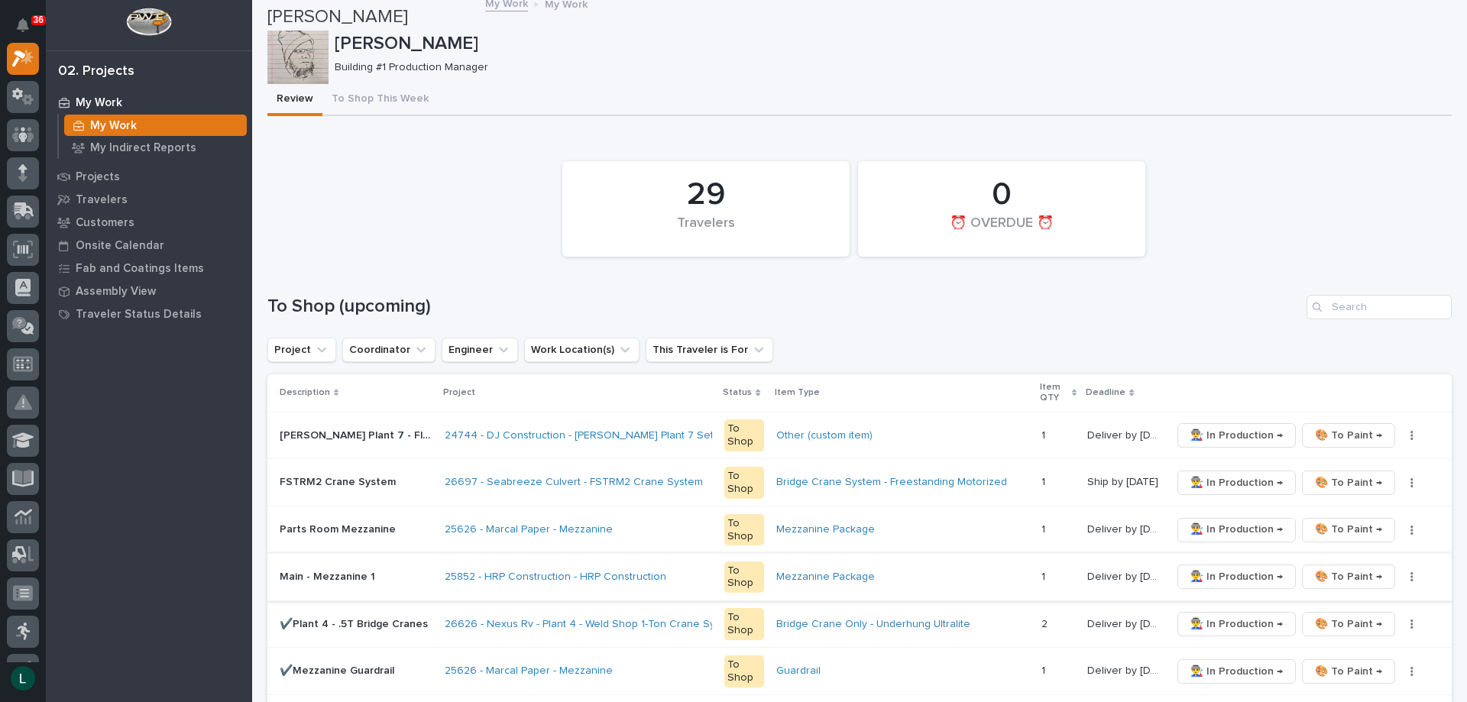
scroll to position [0, 0]
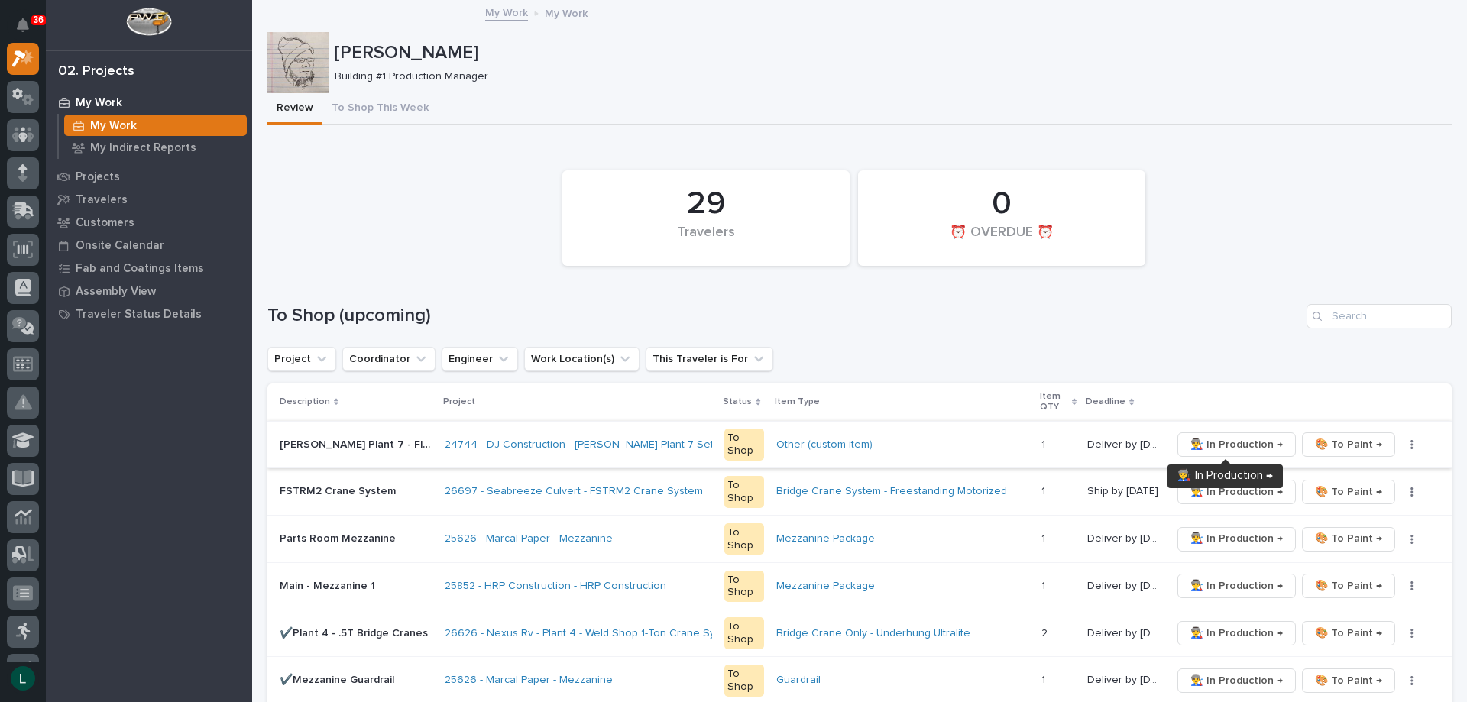
click at [1244, 442] on span "👨‍🏭 In Production →" at bounding box center [1236, 444] width 92 height 18
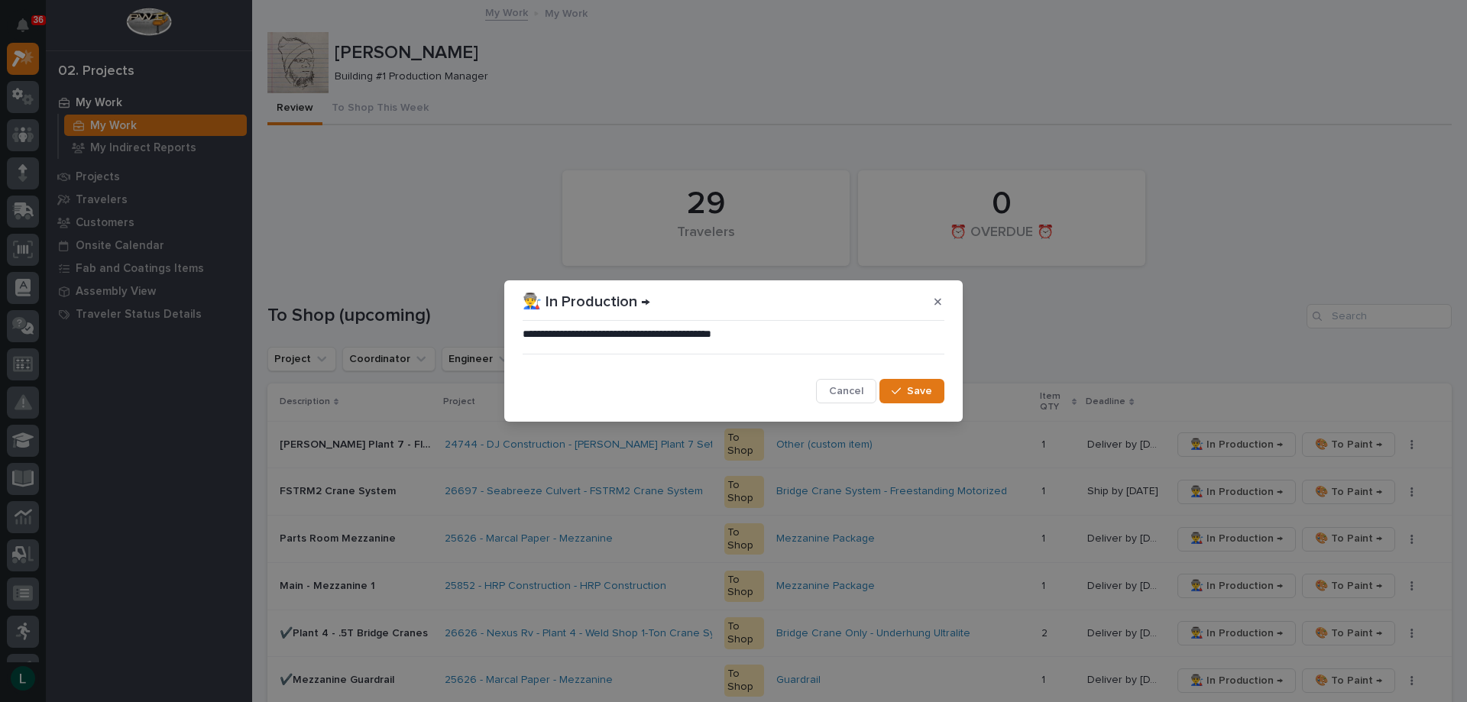
click at [901, 388] on icon "button" at bounding box center [895, 391] width 9 height 11
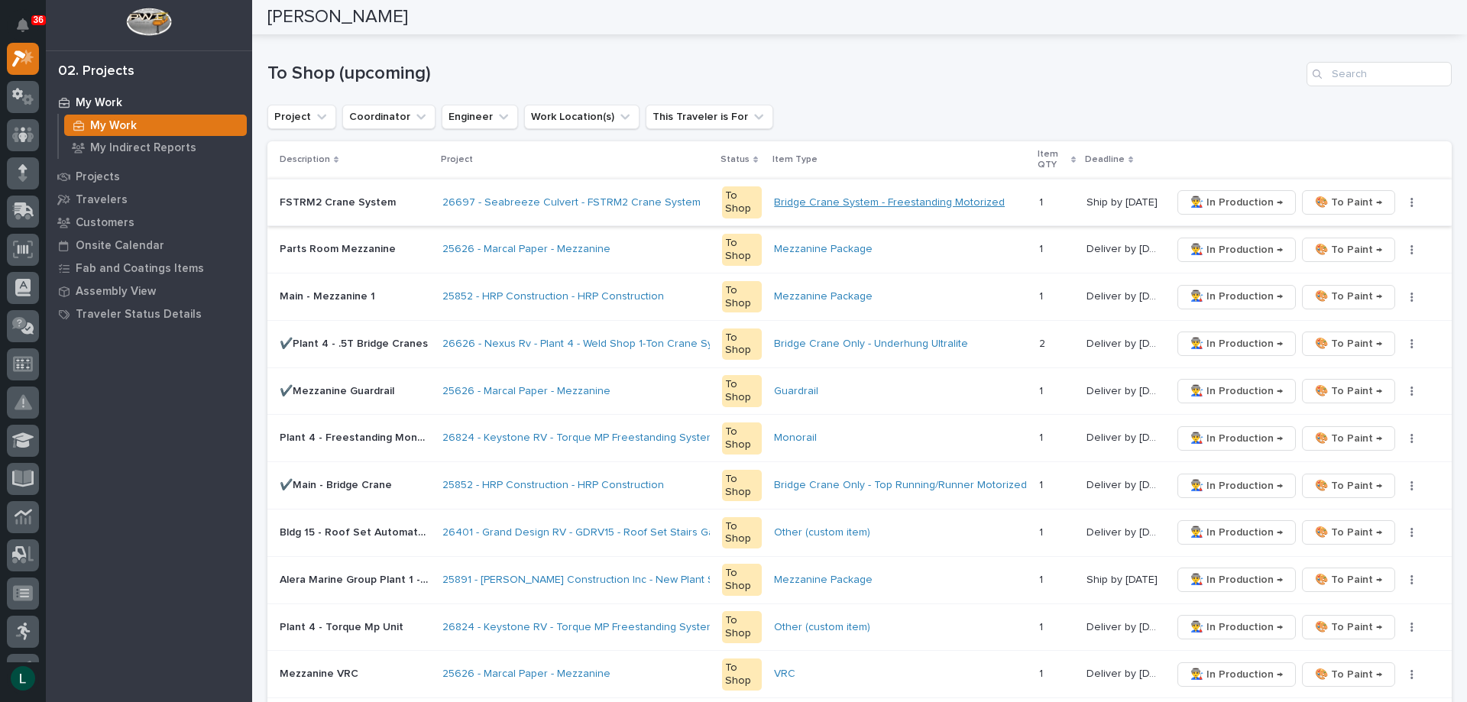
scroll to position [229, 0]
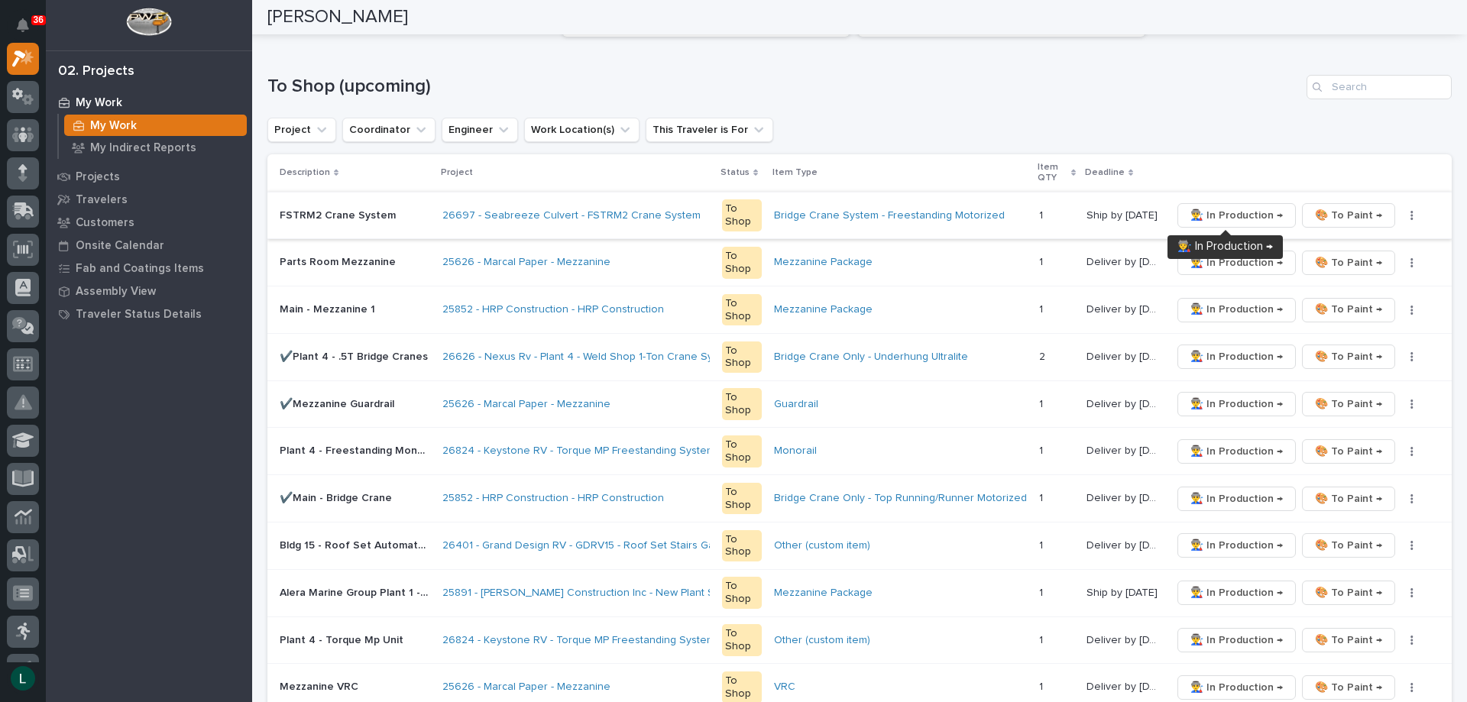
click at [1235, 210] on span "👨‍🏭 In Production →" at bounding box center [1236, 215] width 92 height 18
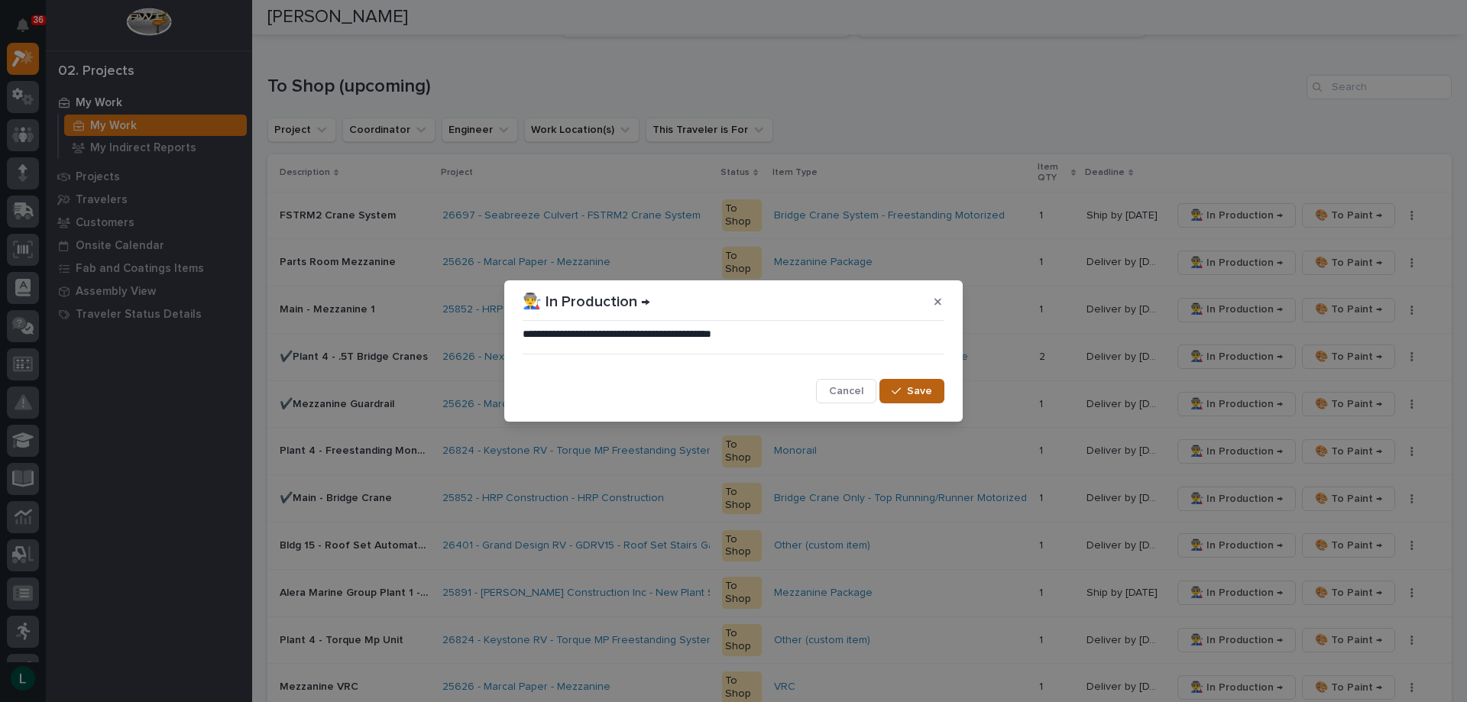
click at [904, 388] on div "button" at bounding box center [898, 391] width 15 height 11
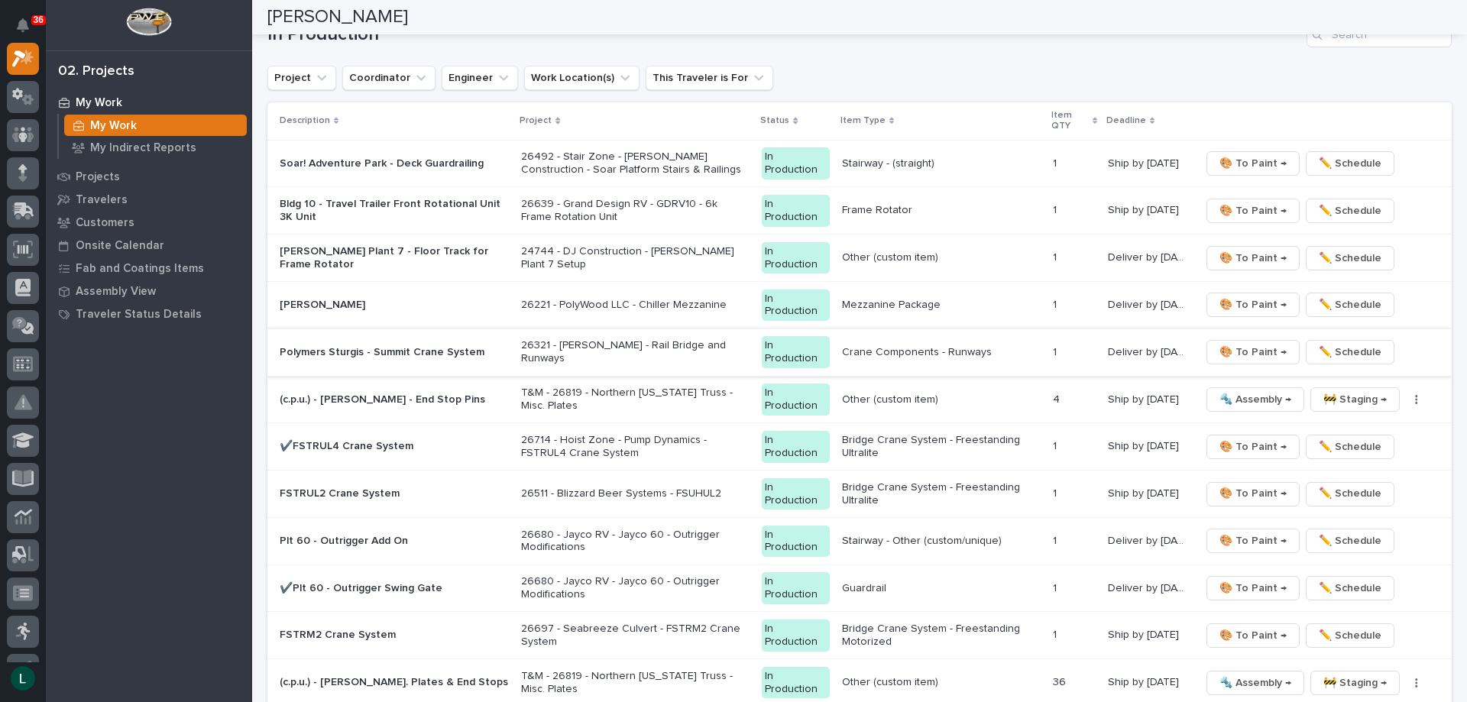
scroll to position [1604, 0]
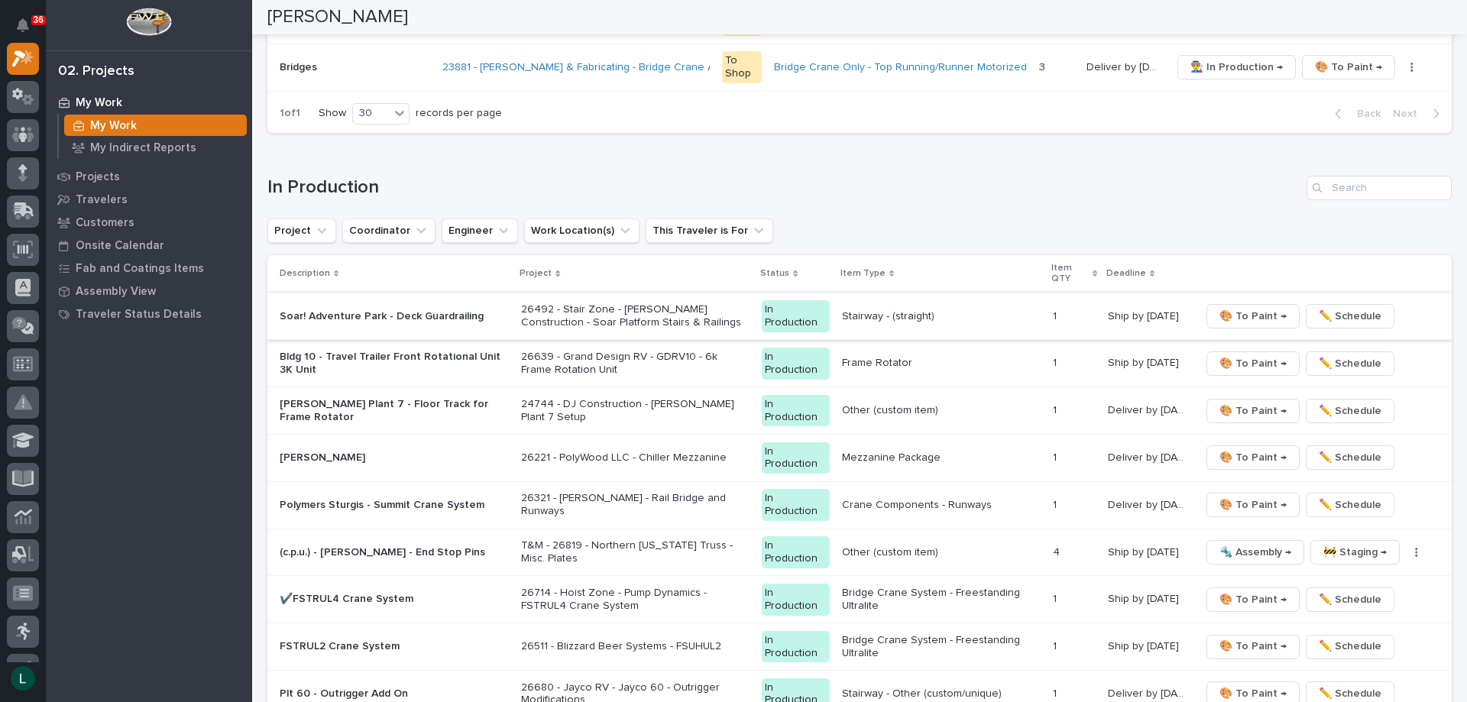
click at [1245, 312] on span "🎨 To Paint →" at bounding box center [1252, 316] width 67 height 18
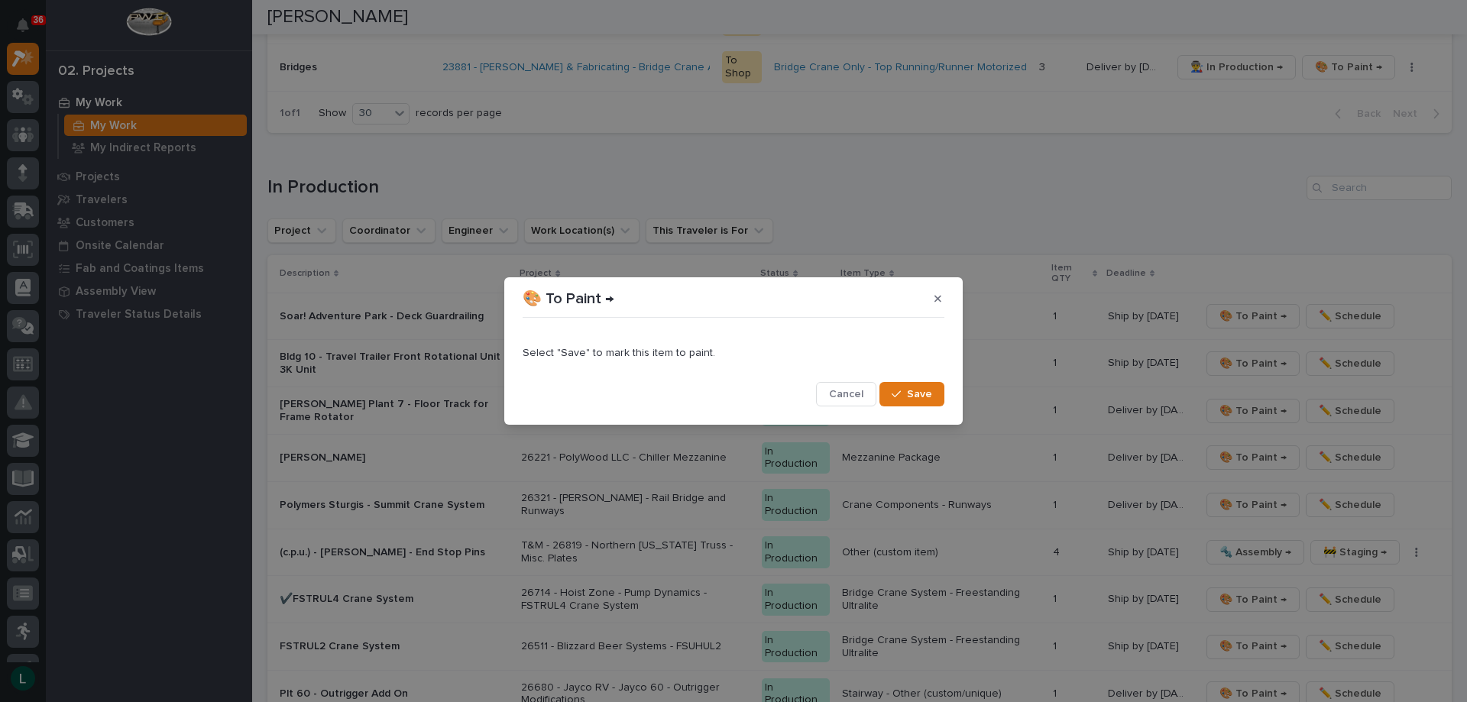
click at [911, 387] on button "Save" at bounding box center [911, 394] width 65 height 24
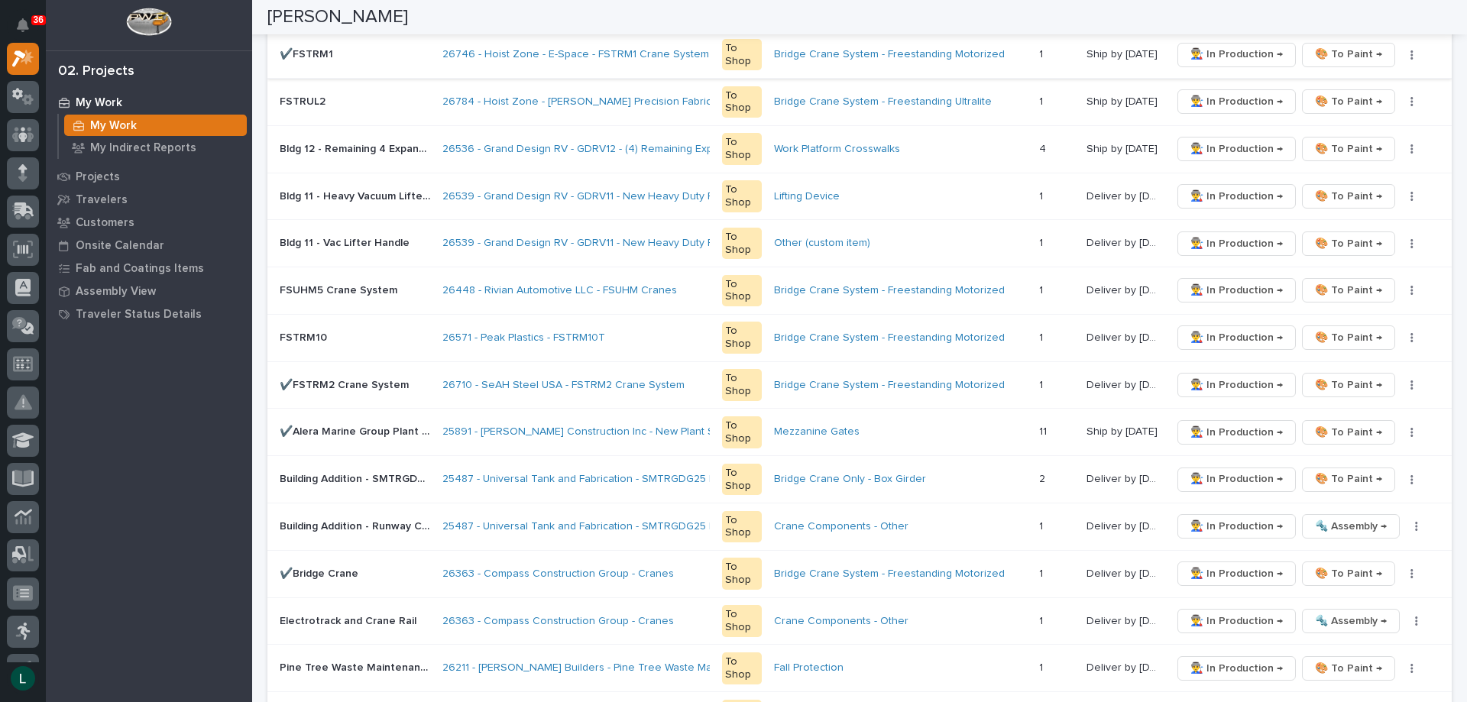
scroll to position [664, 0]
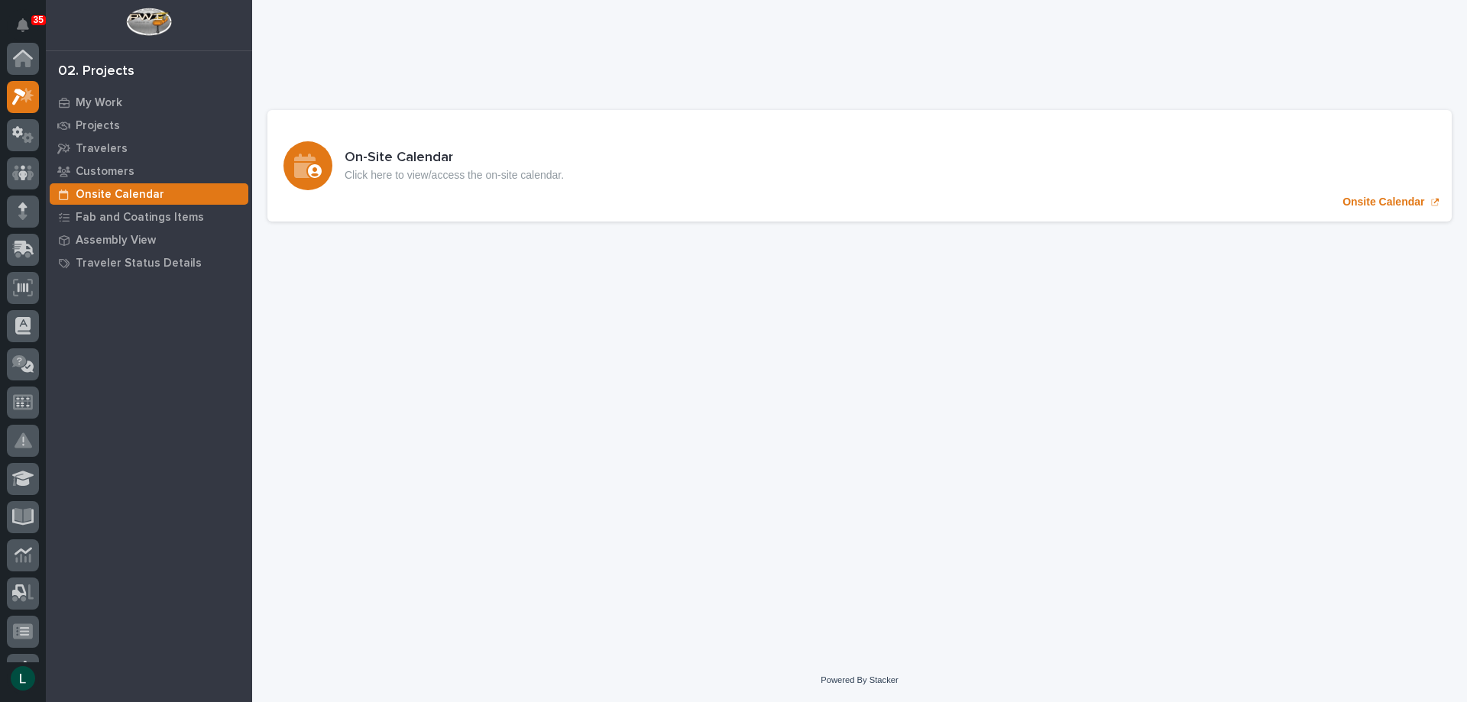
scroll to position [38, 0]
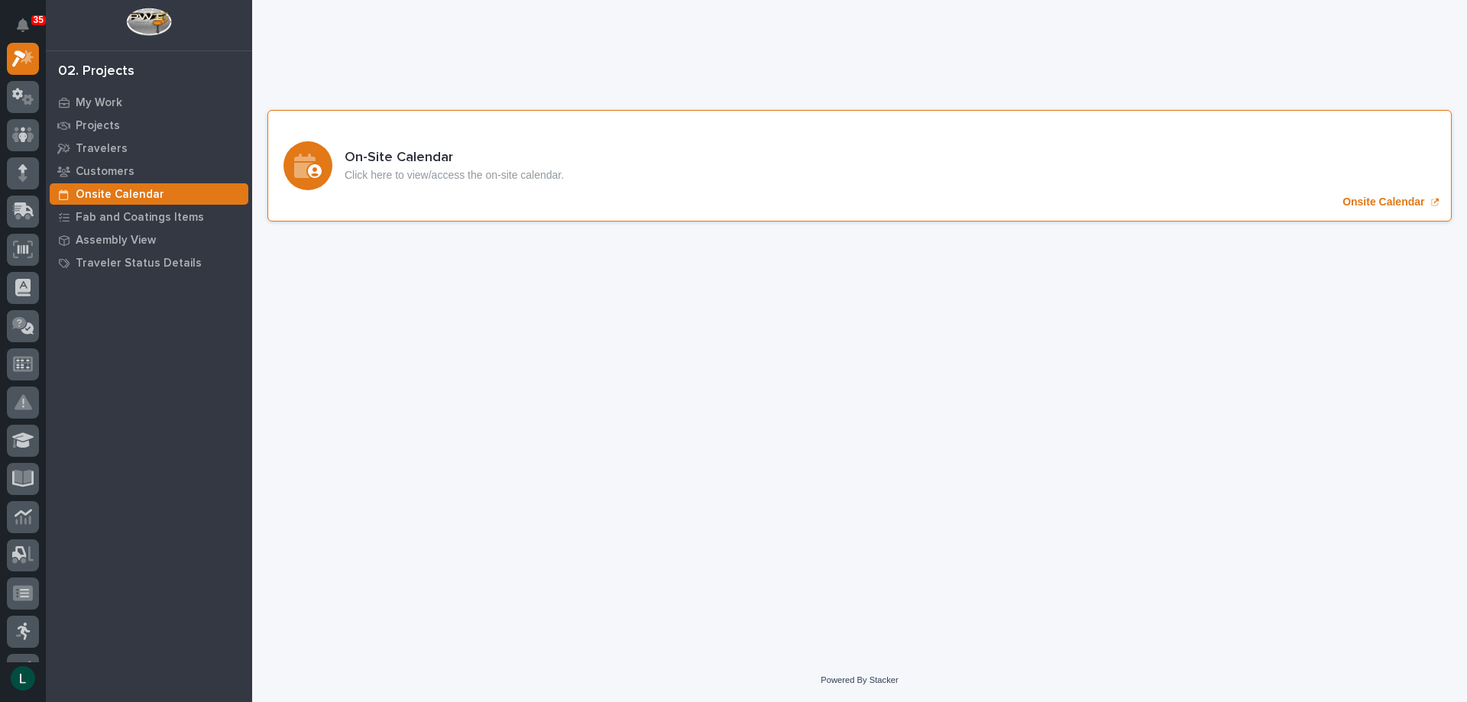
click at [309, 154] on icon "Onsite Calendar" at bounding box center [304, 166] width 21 height 24
